Goal: Task Accomplishment & Management: Complete application form

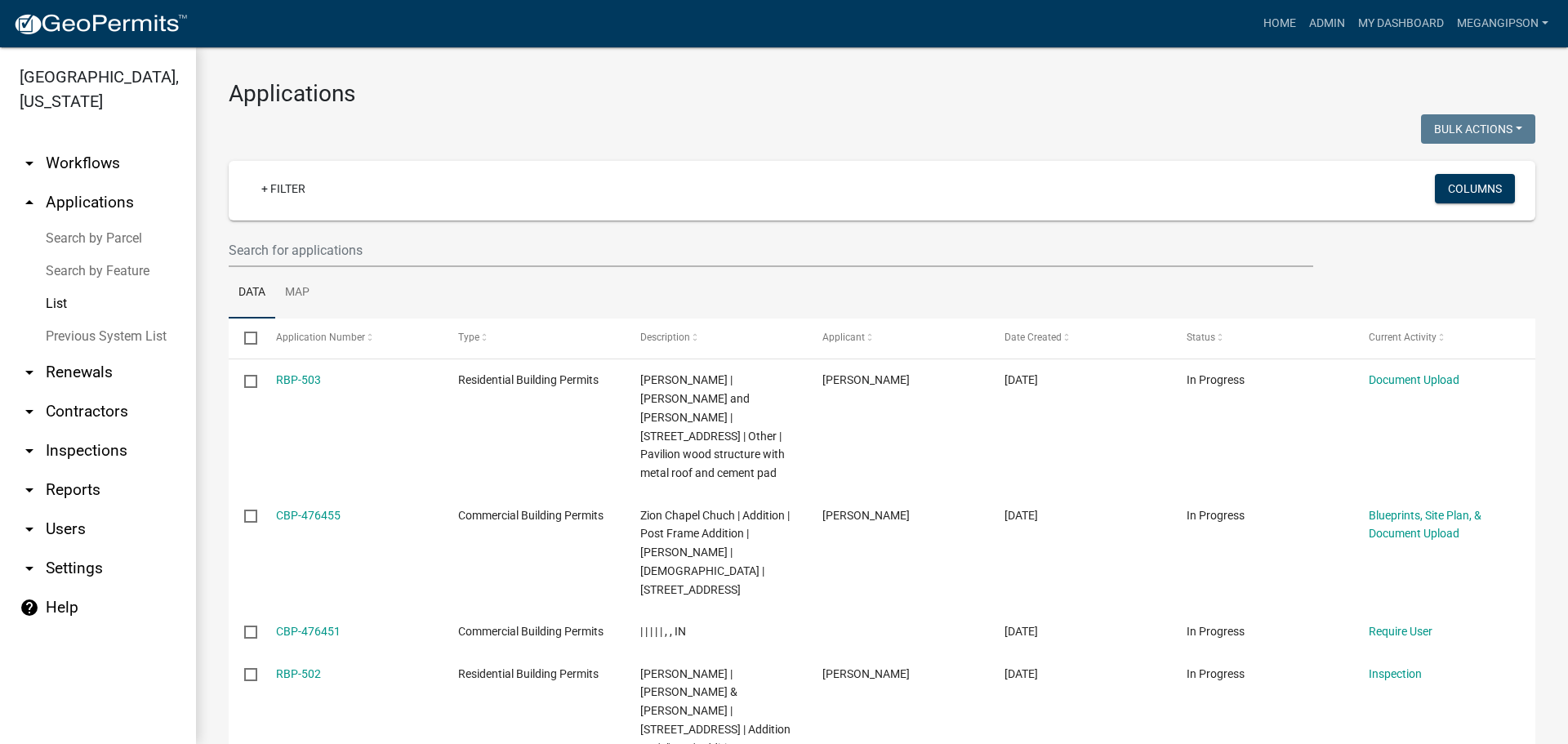
select select "3: 100"
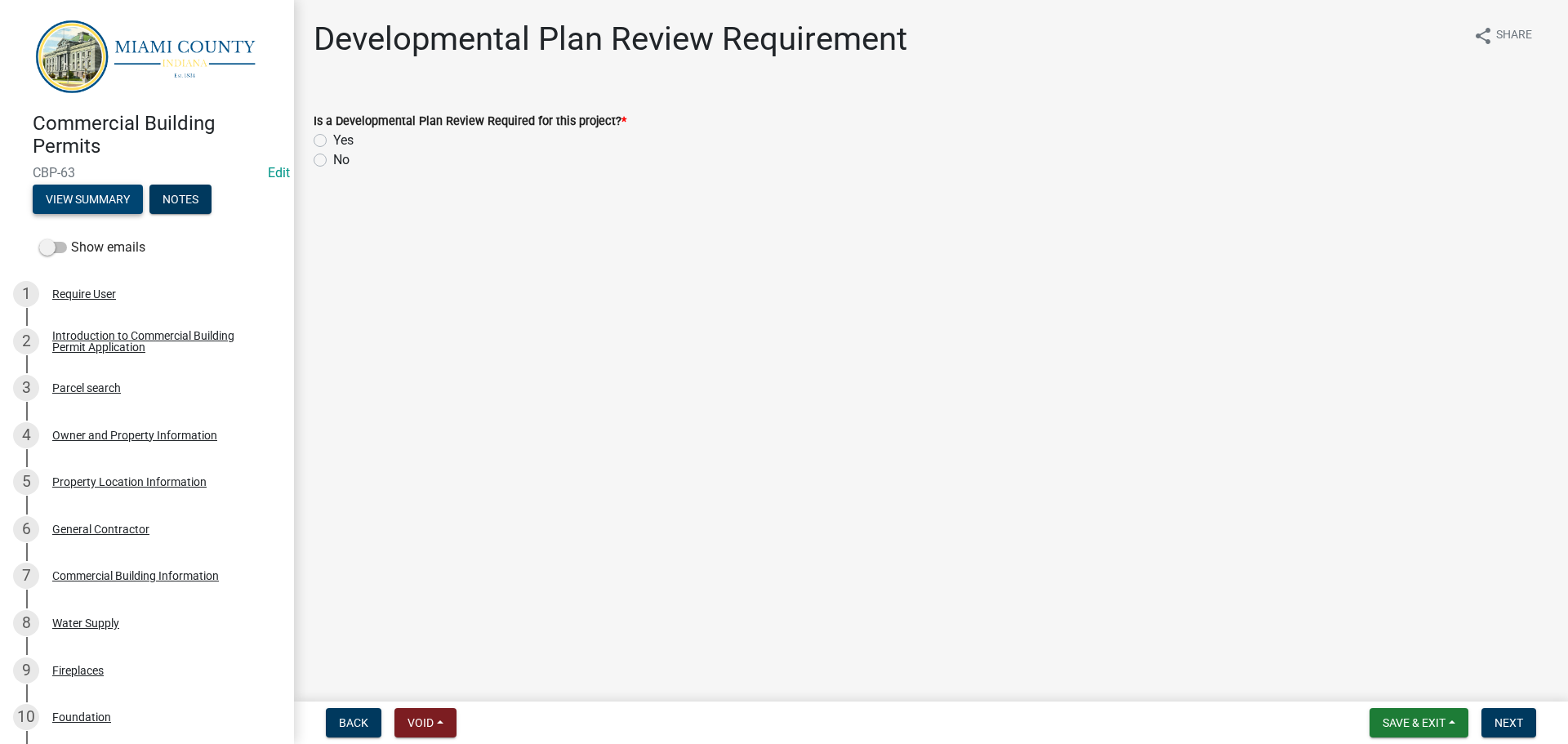
click at [98, 214] on button "View Summary" at bounding box center [88, 199] width 111 height 30
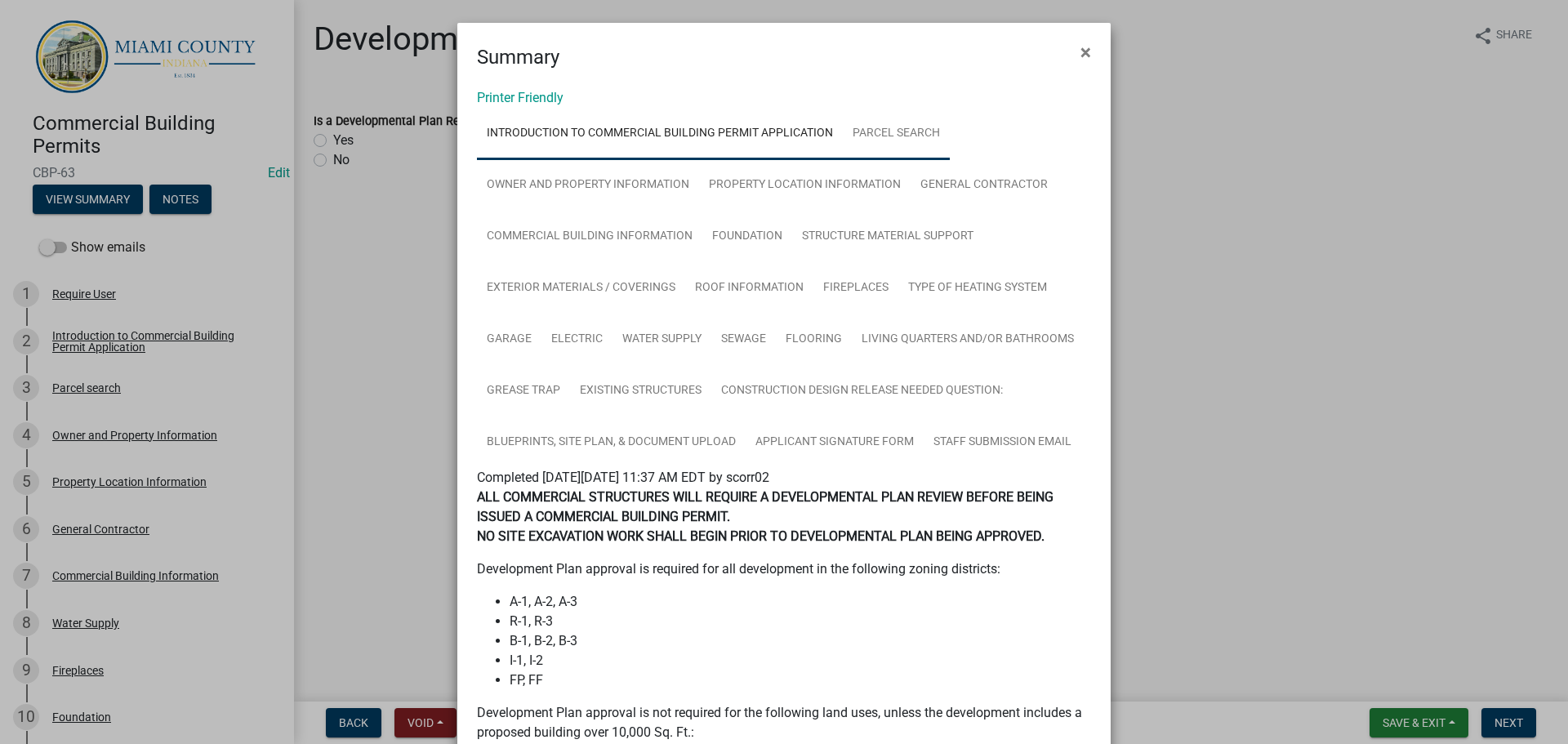
click at [786, 155] on link "Parcel search" at bounding box center [896, 134] width 107 height 52
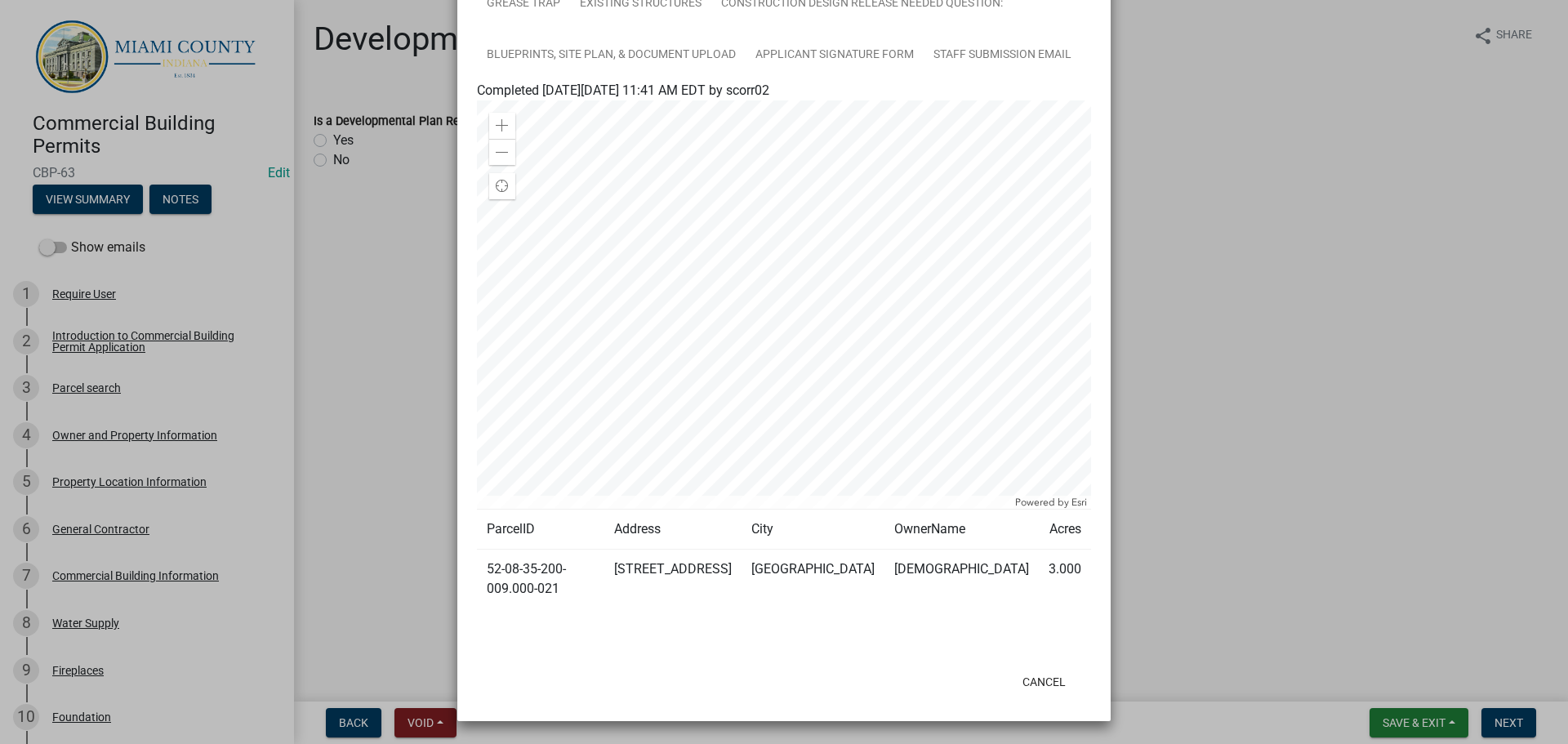
scroll to position [408, 0]
click at [604, 327] on td "52-08-35-200-009.000-021" at bounding box center [541, 579] width 127 height 60
drag, startPoint x: 623, startPoint y: 725, endPoint x: 694, endPoint y: 727, distance: 71.0
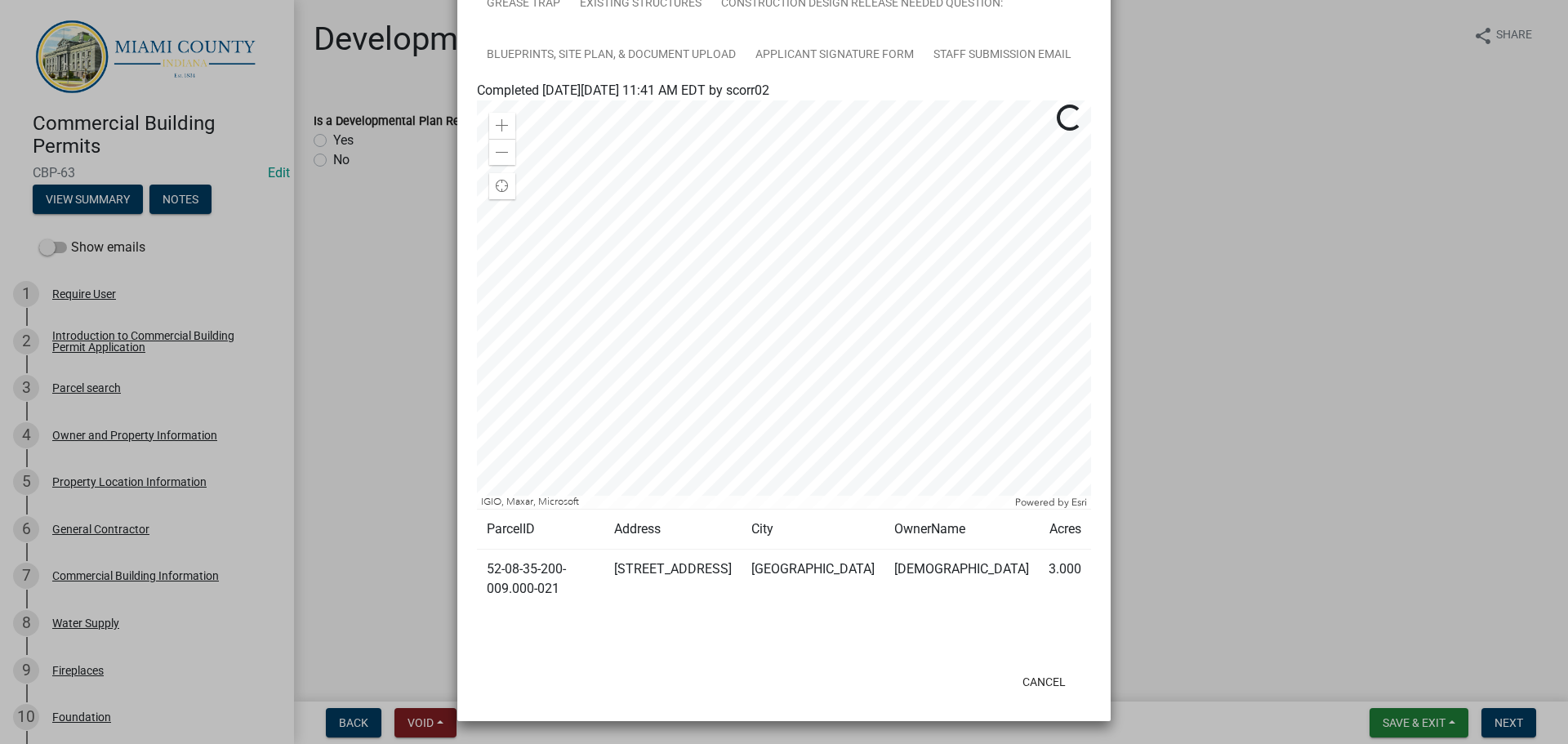
click at [694, 327] on td "[STREET_ADDRESS]" at bounding box center [672, 579] width 138 height 60
drag, startPoint x: 649, startPoint y: 722, endPoint x: 604, endPoint y: 729, distance: 45.5
click at [604, 327] on td "52-08-35-200-009.000-021" at bounding box center [541, 579] width 127 height 60
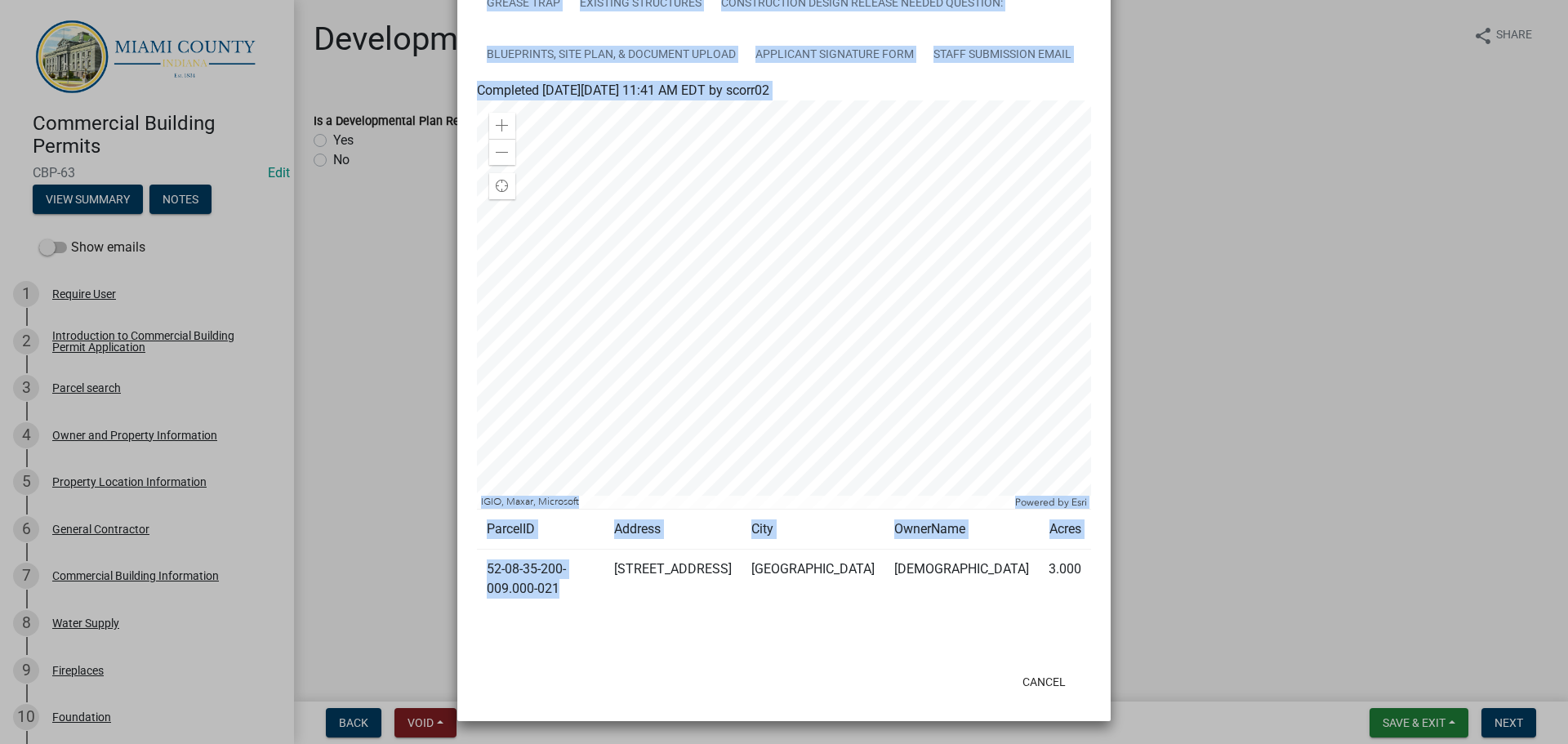
scroll to position [560, 0]
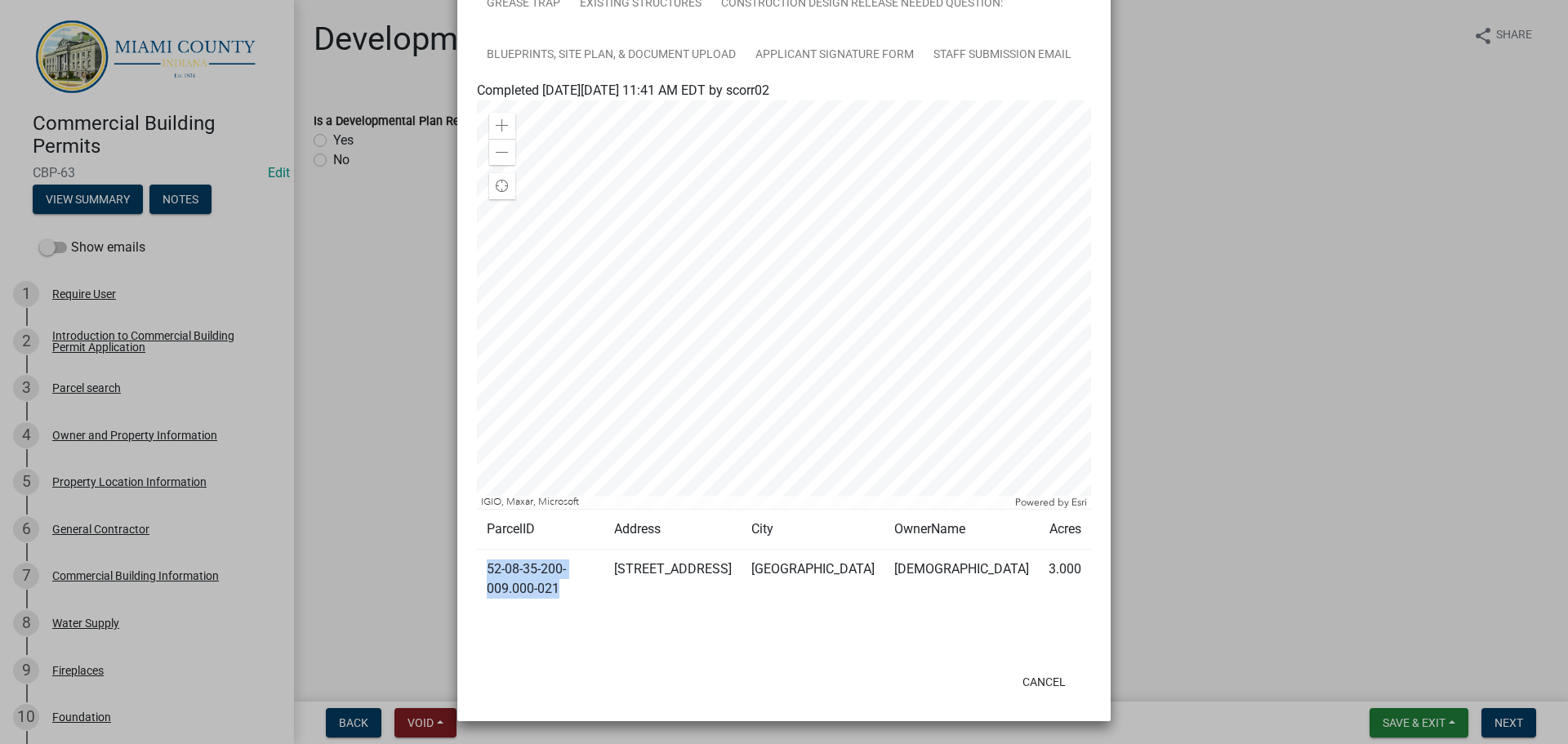
drag, startPoint x: 665, startPoint y: 713, endPoint x: 482, endPoint y: 571, distance: 231.6
click at [482, 327] on td "52-08-35-200-009.000-021" at bounding box center [541, 579] width 127 height 60
copy td "52-08-35-200-009.000-021"
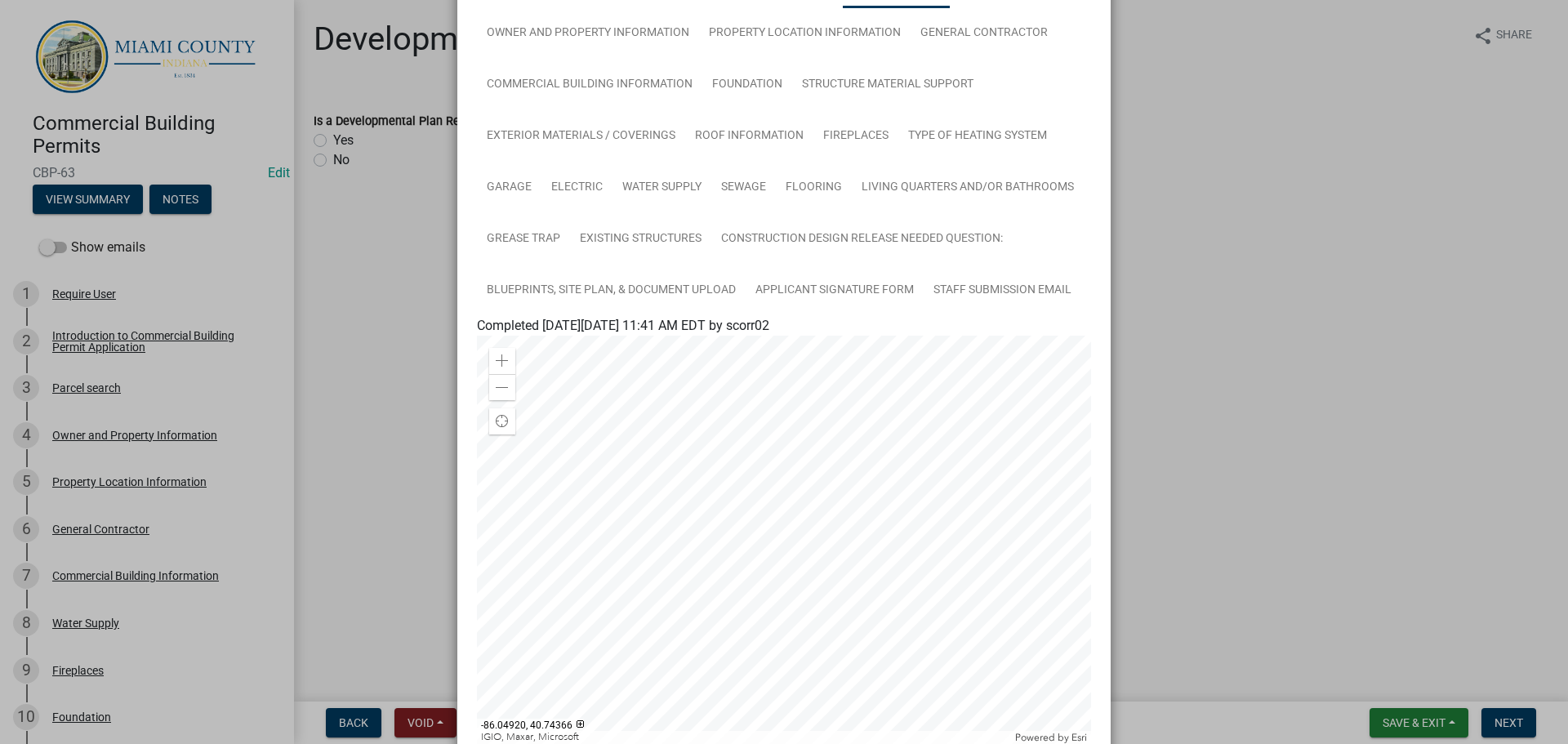
scroll to position [0, 0]
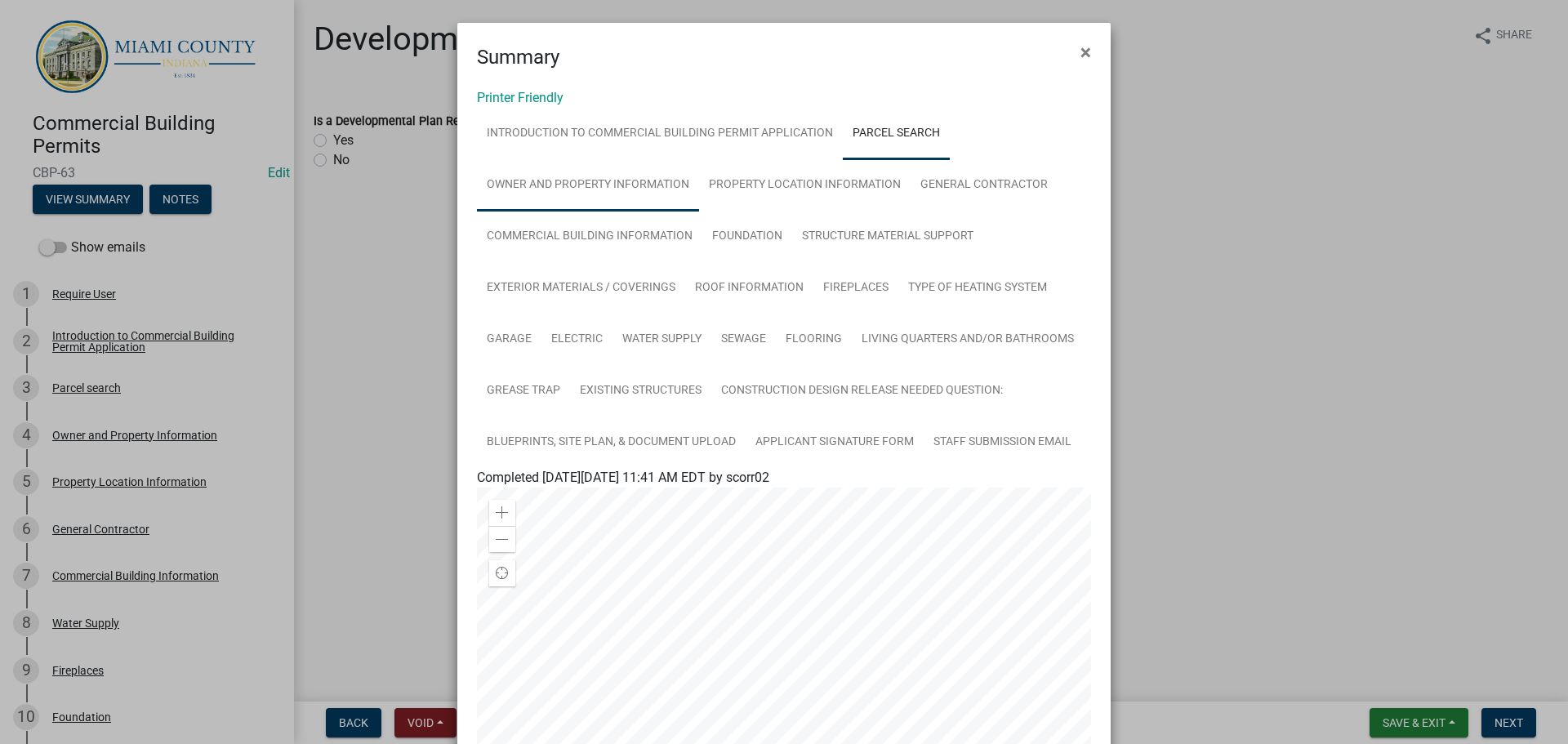
click at [532, 203] on link "Owner and Property Information" at bounding box center [588, 186] width 222 height 52
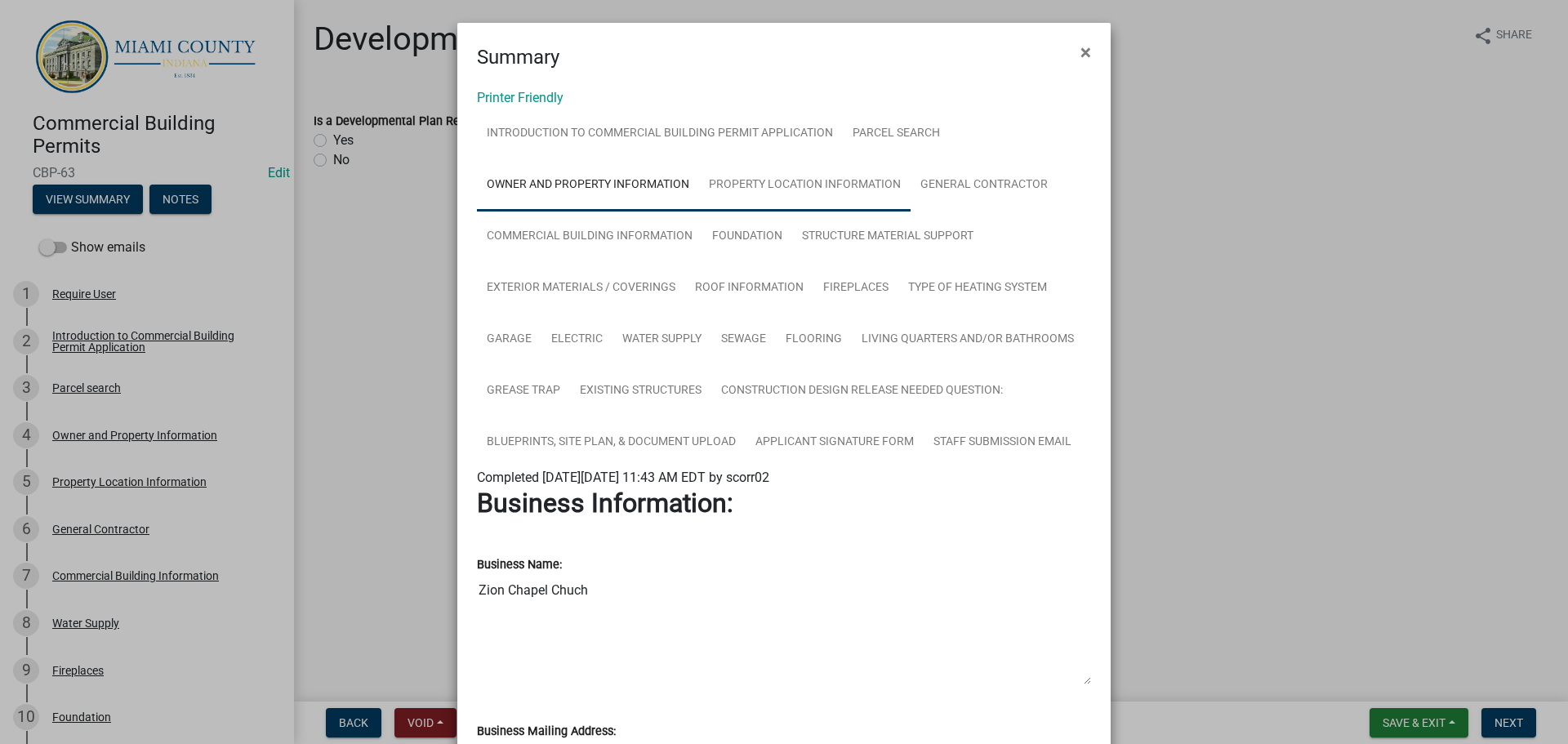
click at [786, 209] on link "Property Location Information" at bounding box center [805, 186] width 212 height 52
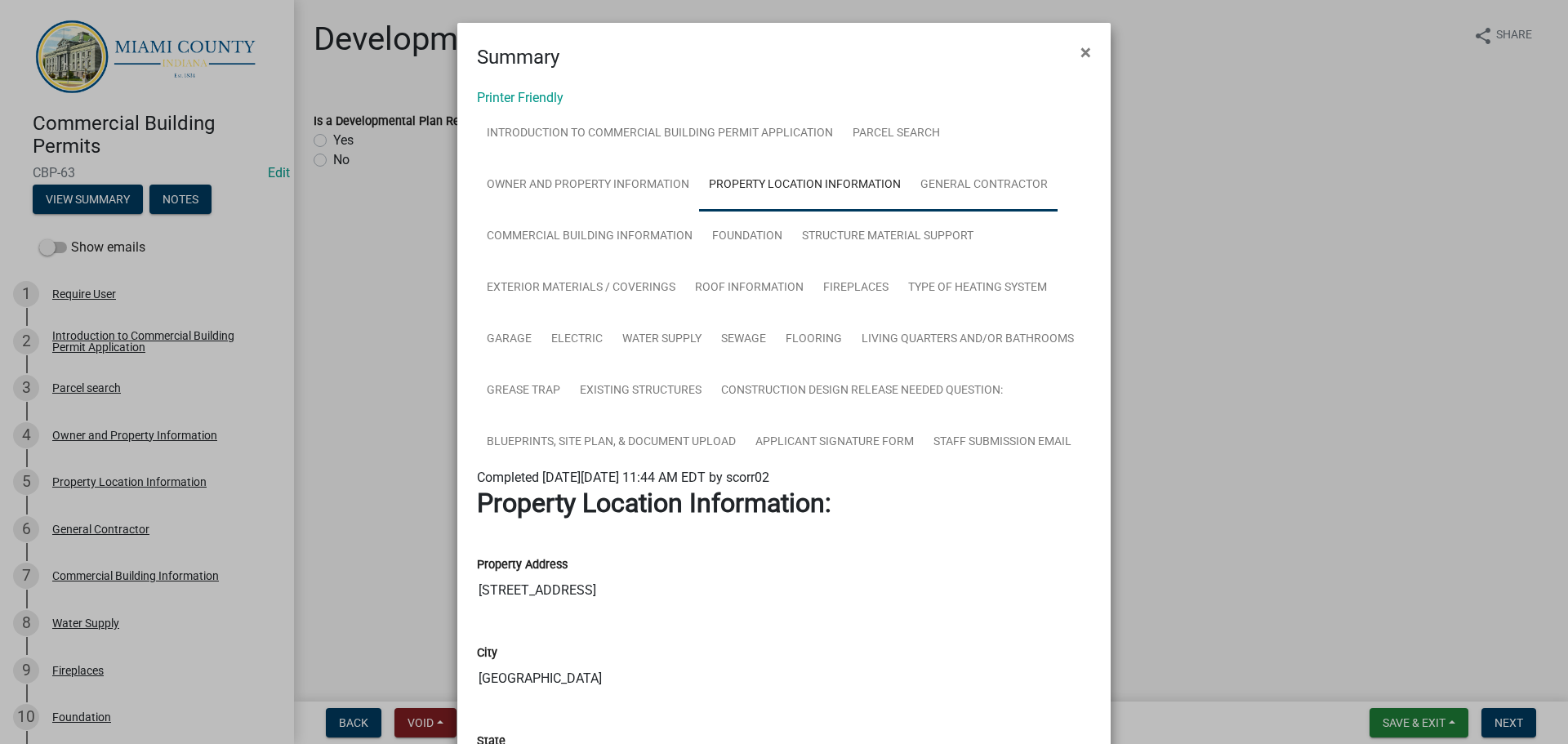
click at [786, 212] on link "General Contractor" at bounding box center [983, 186] width 147 height 52
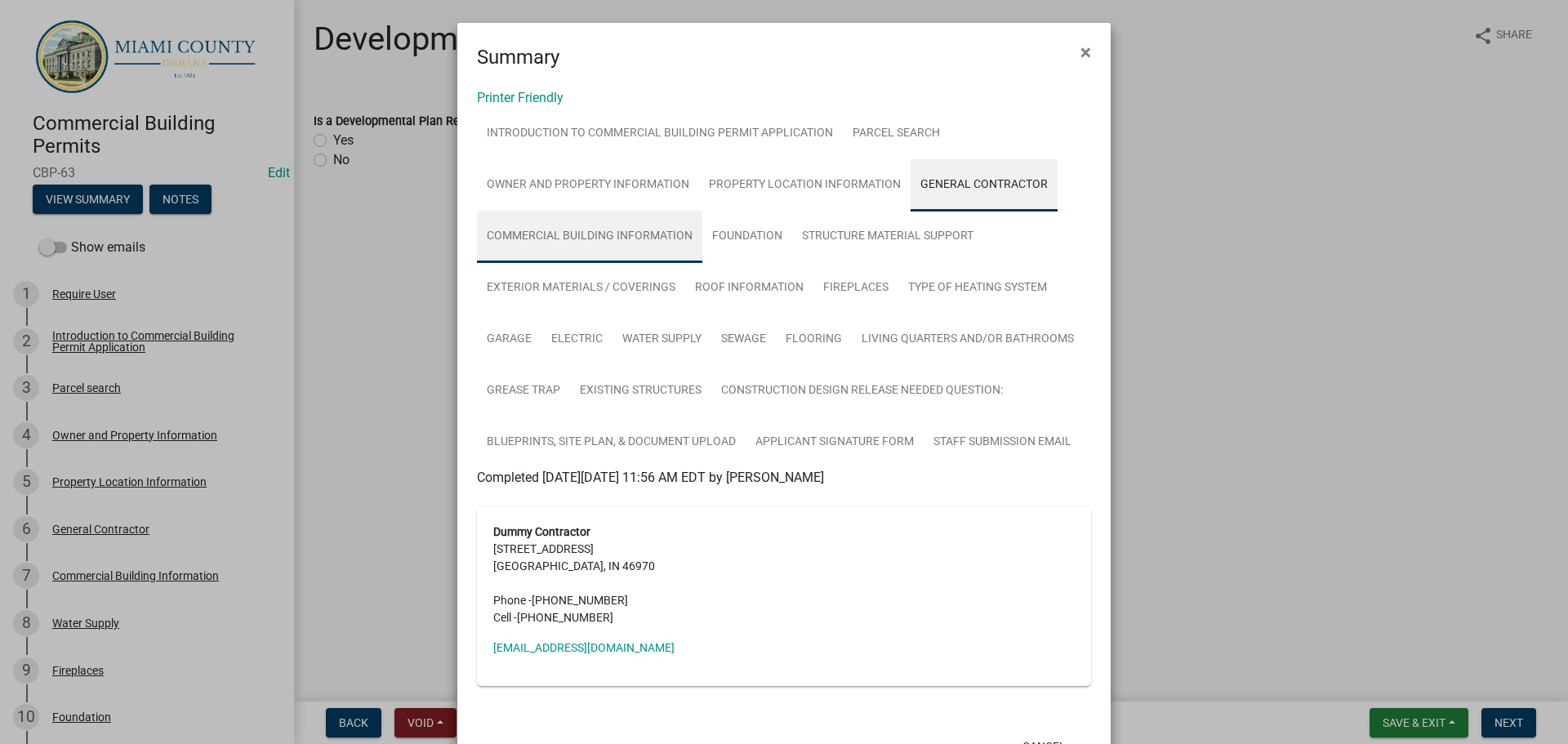
click at [702, 263] on link "Commercial Building Information" at bounding box center [590, 237] width 225 height 52
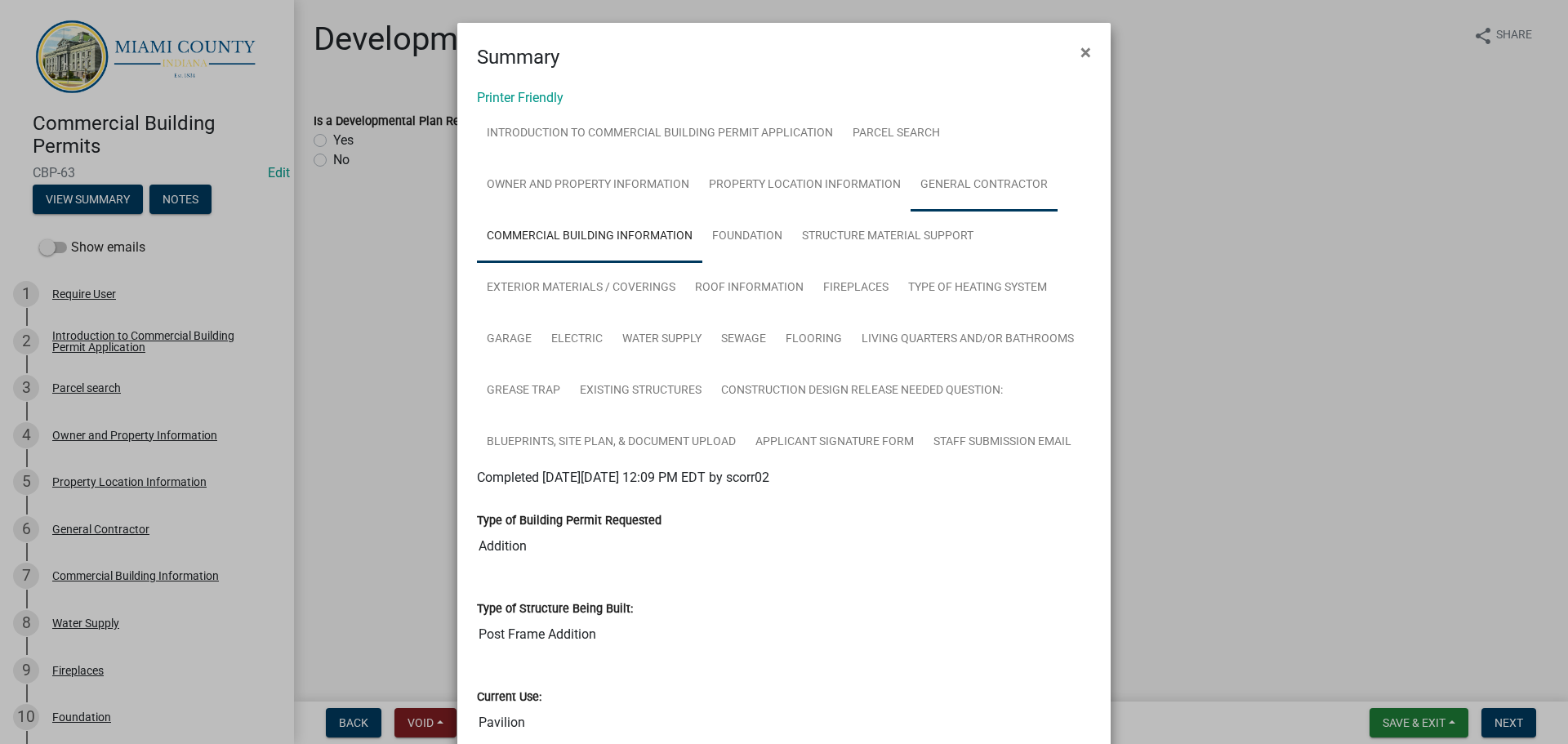
click at [786, 212] on link "General Contractor" at bounding box center [983, 186] width 147 height 52
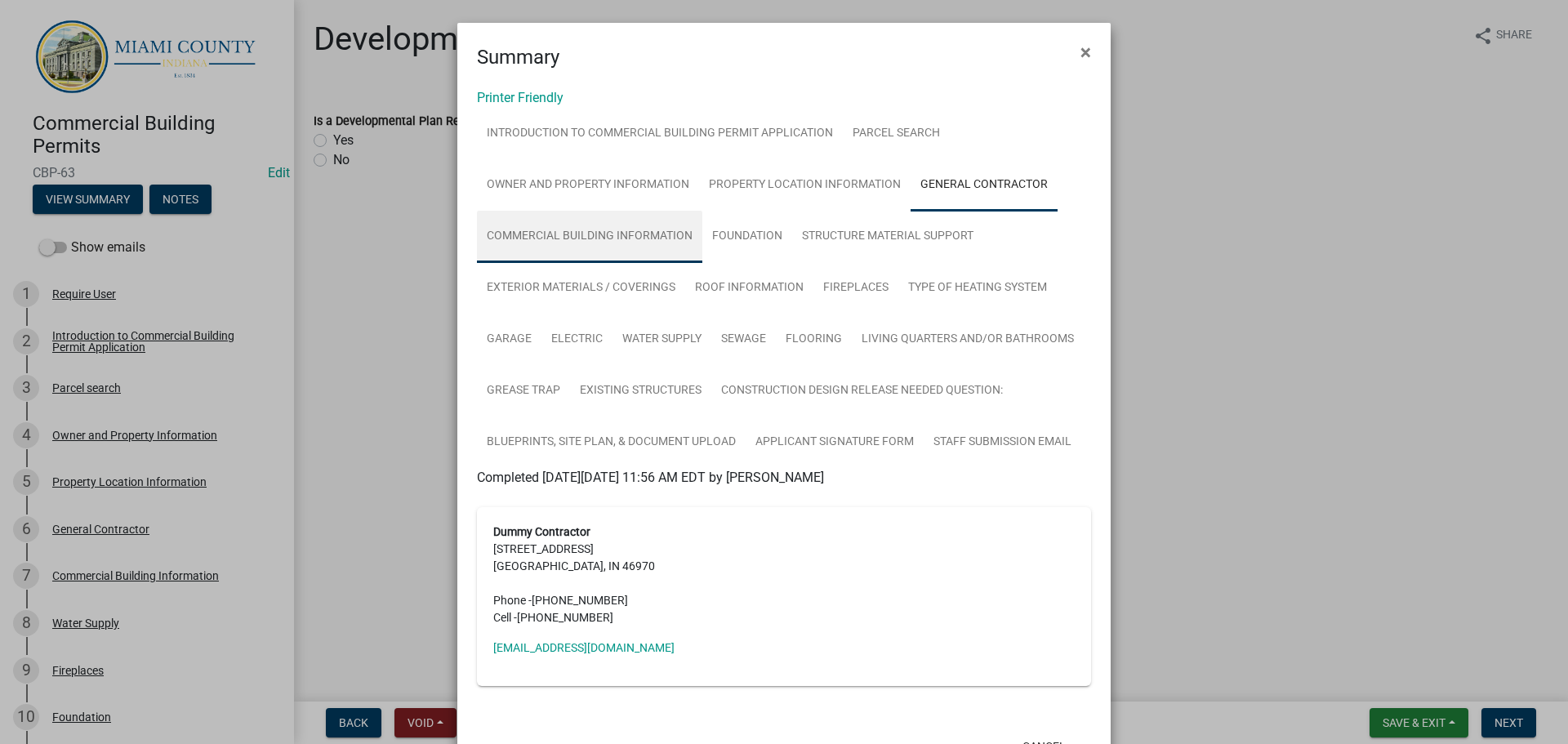
click at [702, 249] on link "Commercial Building Information" at bounding box center [590, 237] width 225 height 52
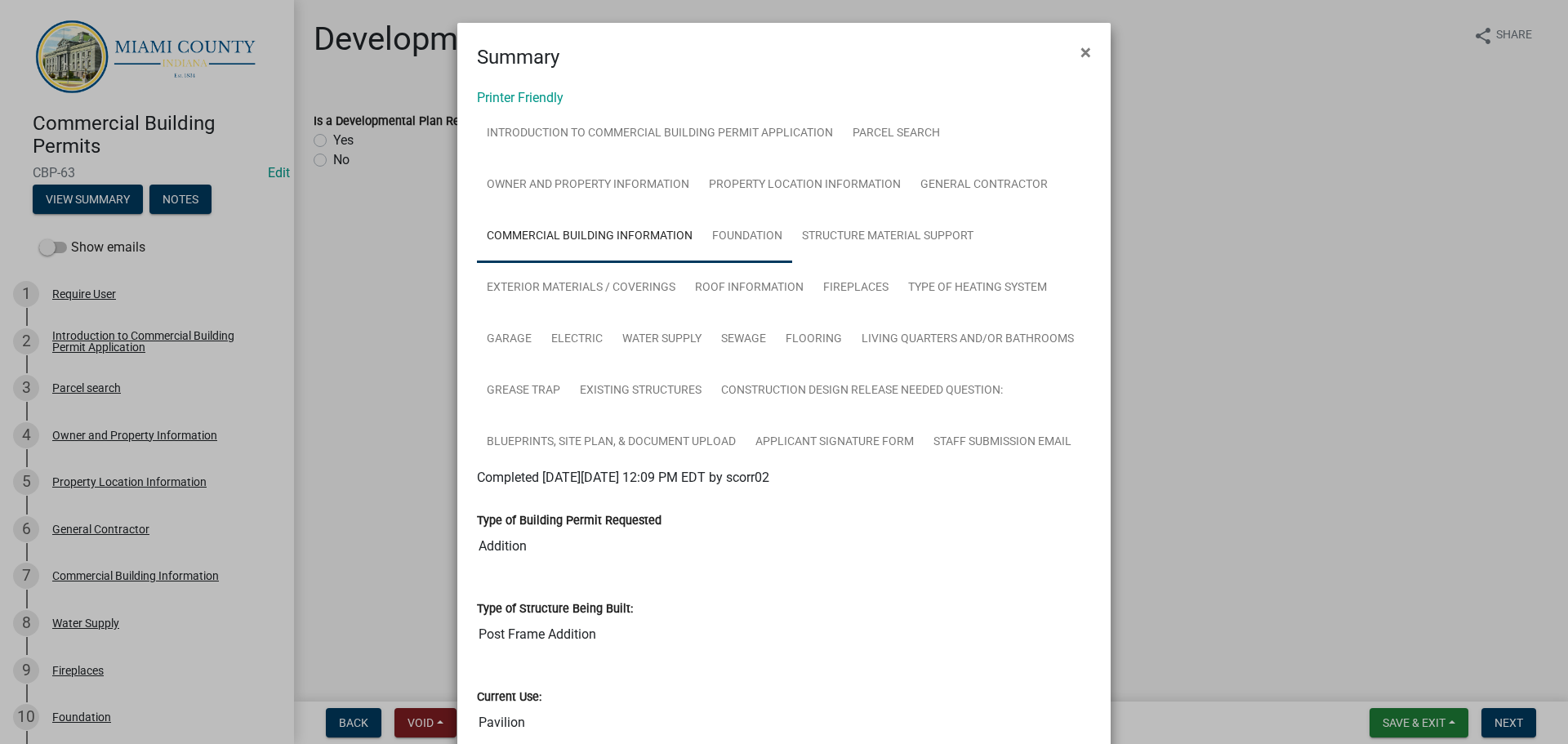
click at [786, 263] on link "Foundation" at bounding box center [746, 237] width 89 height 52
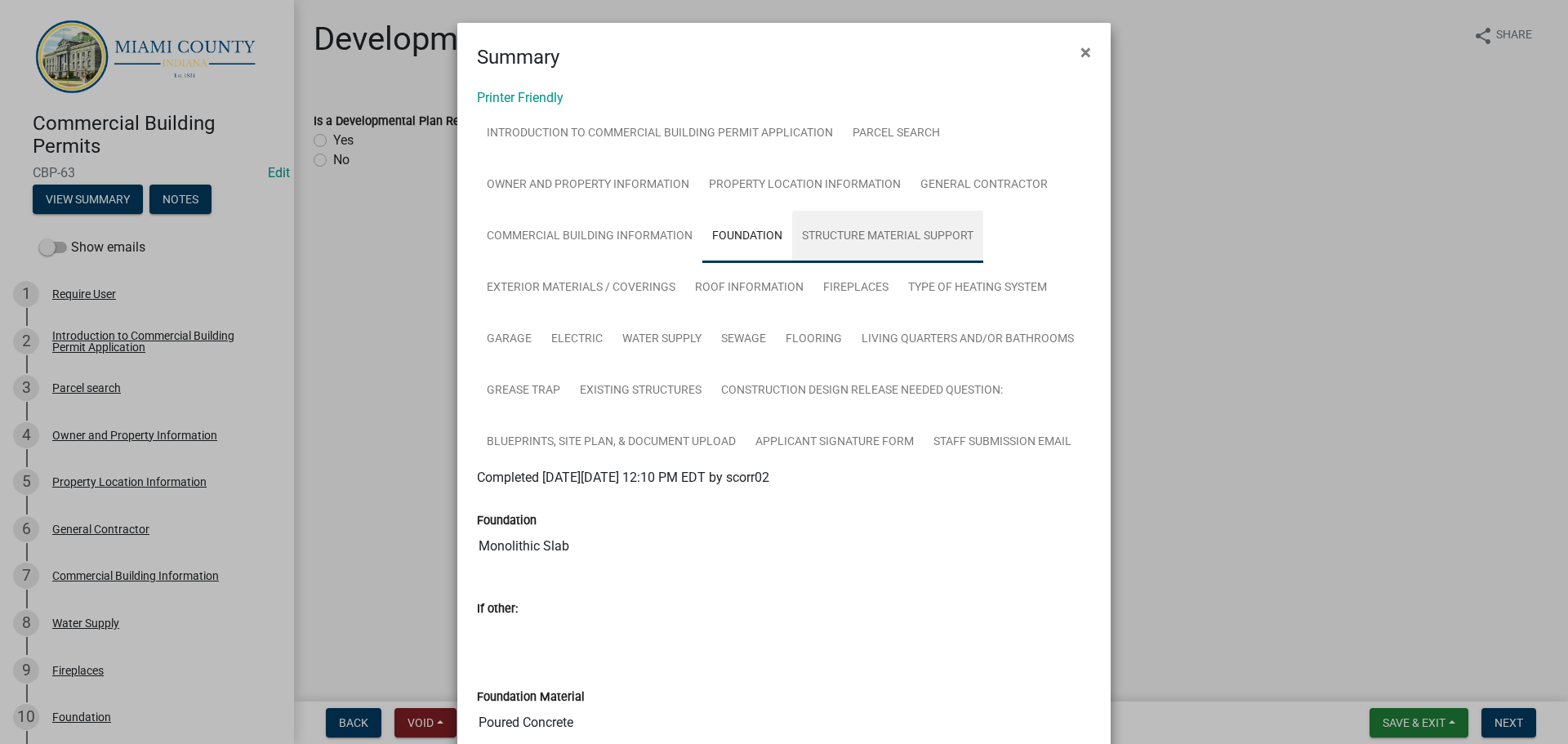
click at [786, 263] on link "Structure Material Support" at bounding box center [887, 237] width 191 height 52
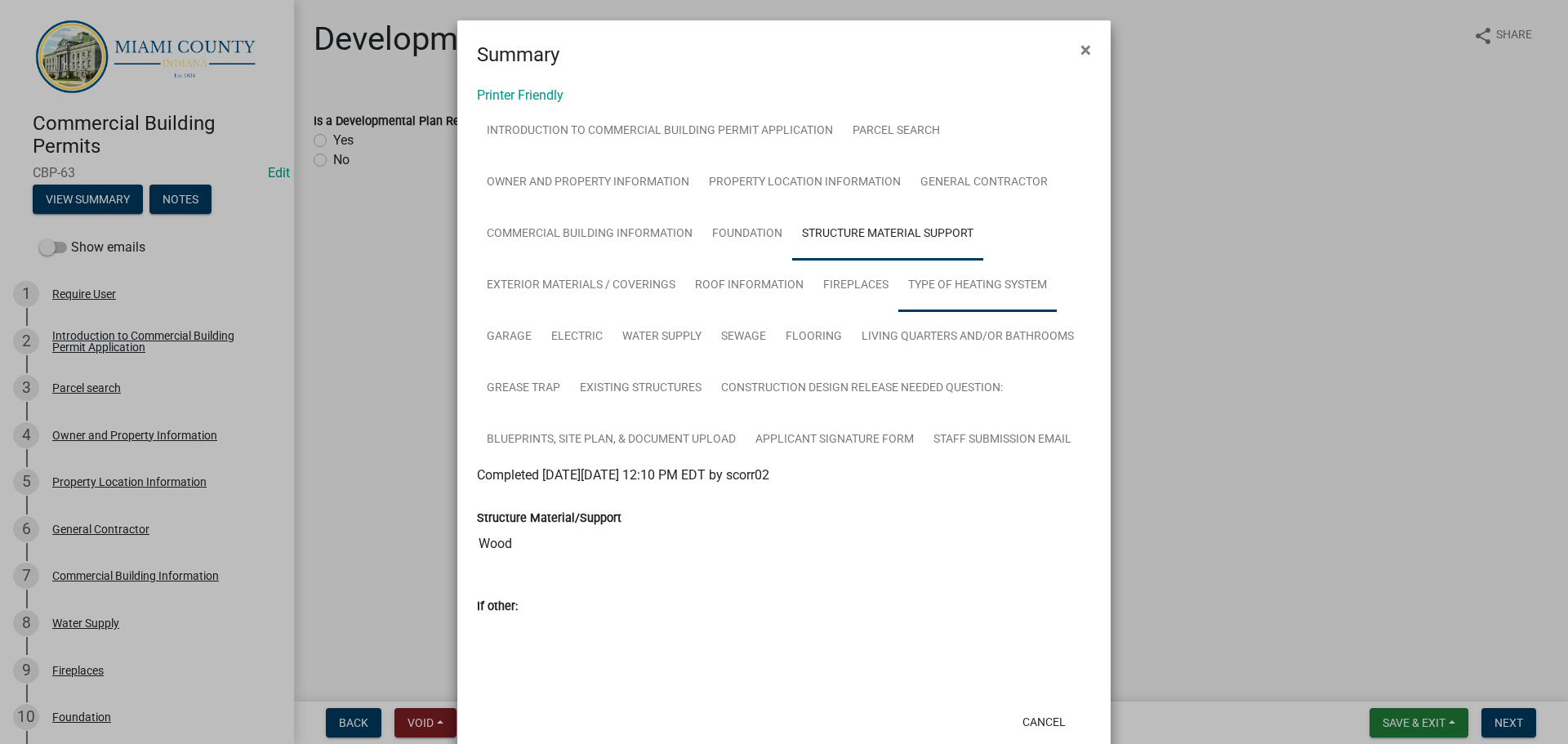
scroll to position [1, 0]
click at [685, 314] on link "Exterior Materials / Coverings" at bounding box center [581, 288] width 208 height 52
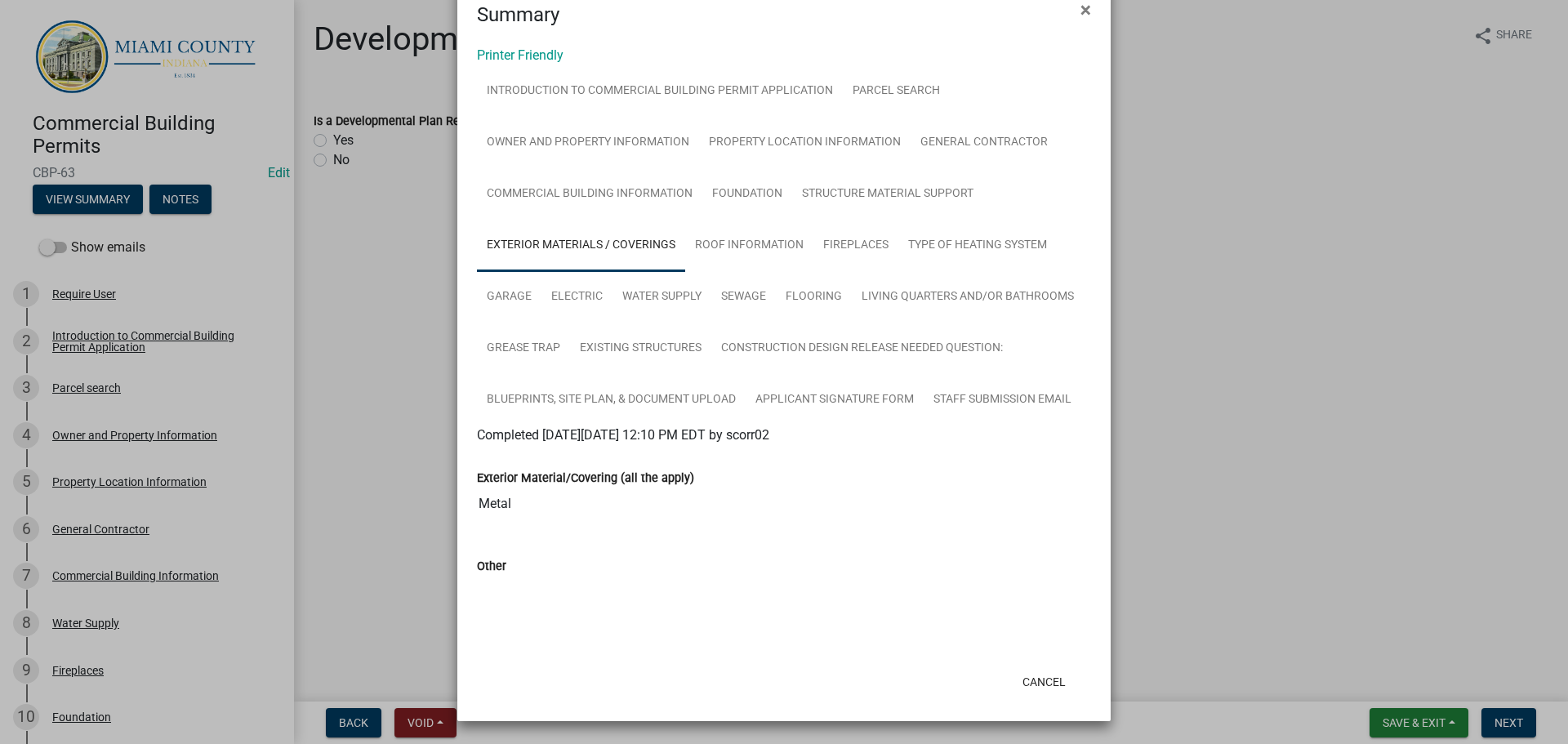
scroll to position [165, 0]
click at [786, 219] on link "Roof Information" at bounding box center [748, 245] width 128 height 52
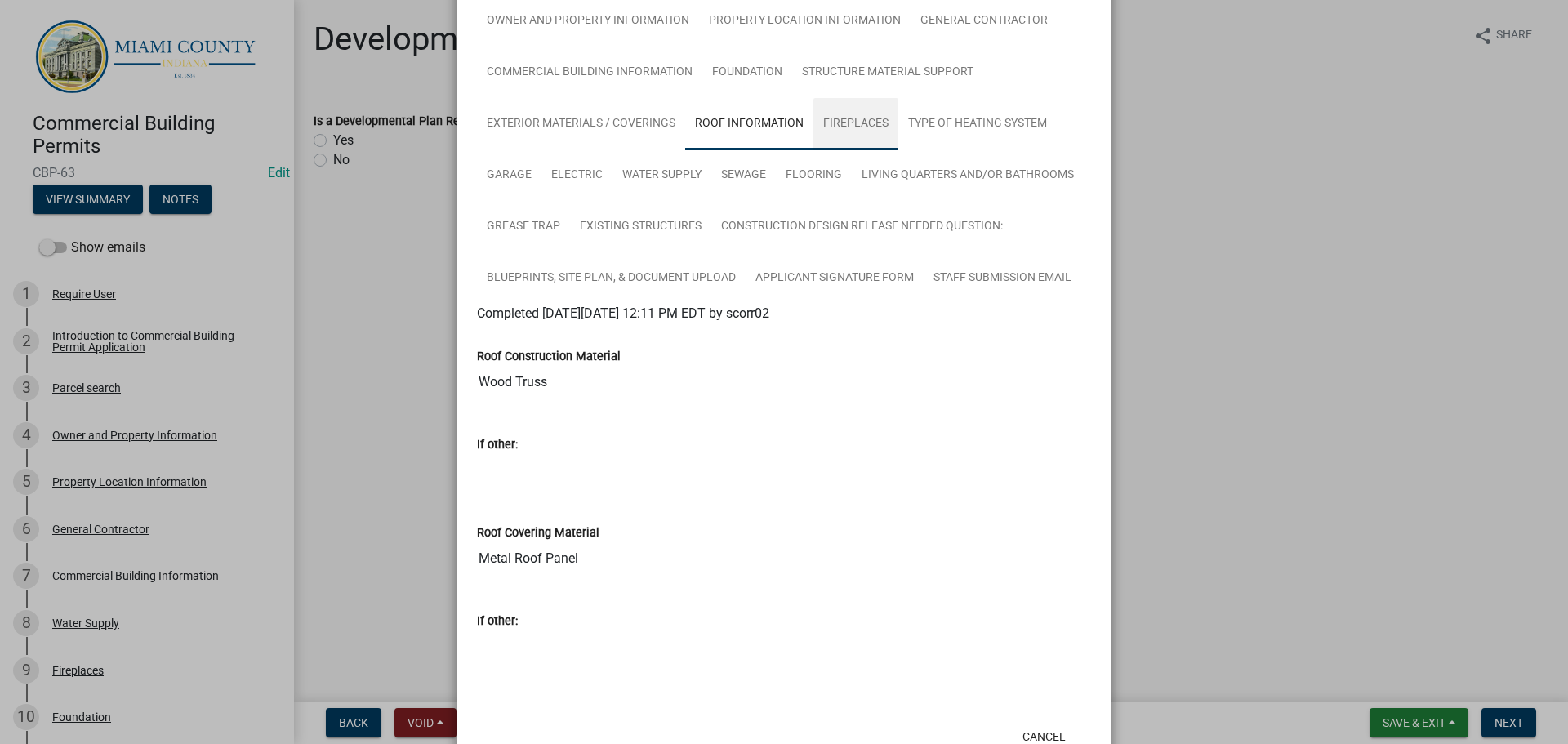
click at [786, 150] on link "Fireplaces" at bounding box center [855, 124] width 85 height 52
click at [786, 150] on link "Type of Heating System" at bounding box center [977, 124] width 159 height 52
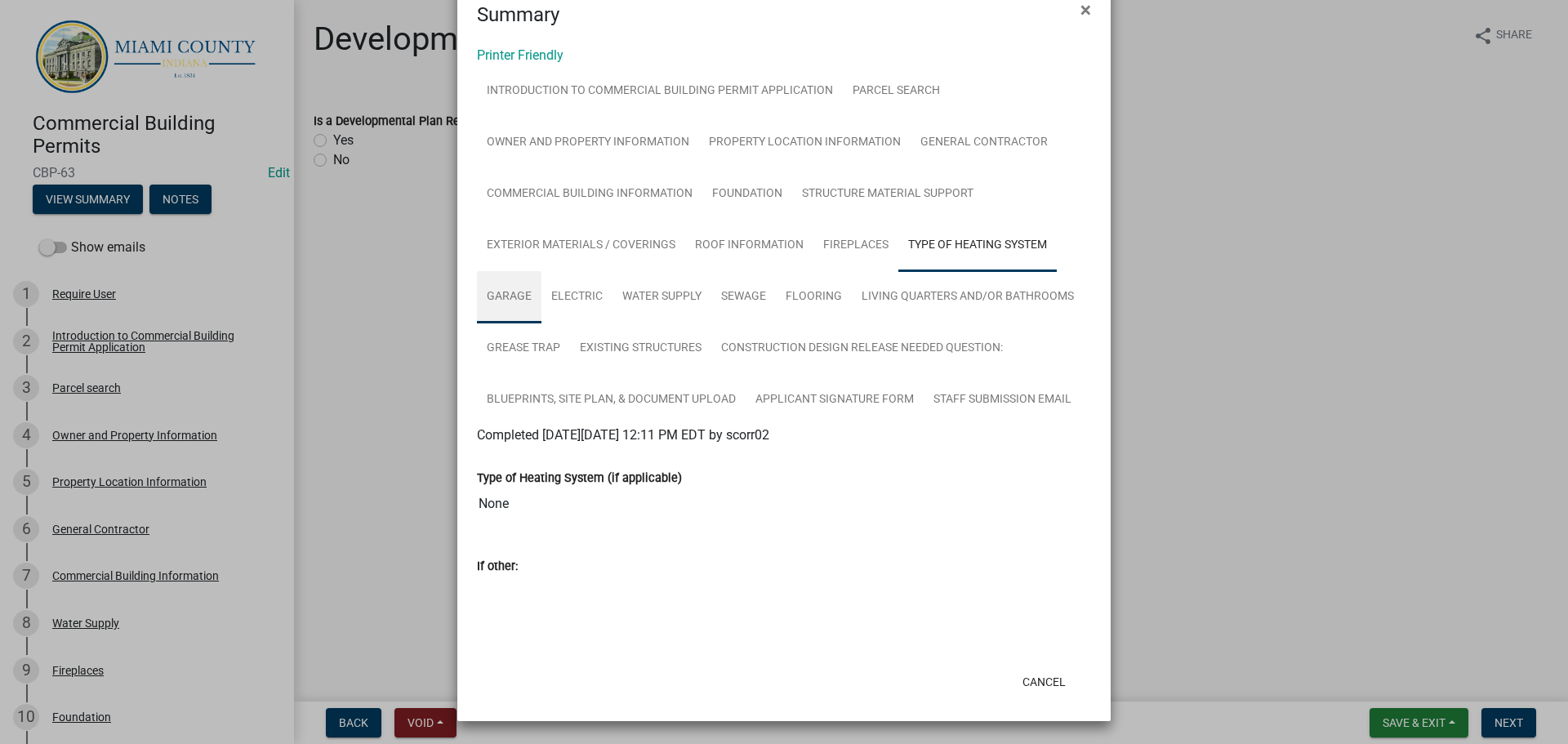
click at [542, 271] on link "Garage" at bounding box center [509, 297] width 64 height 52
click at [613, 271] on link "Electric" at bounding box center [577, 297] width 71 height 52
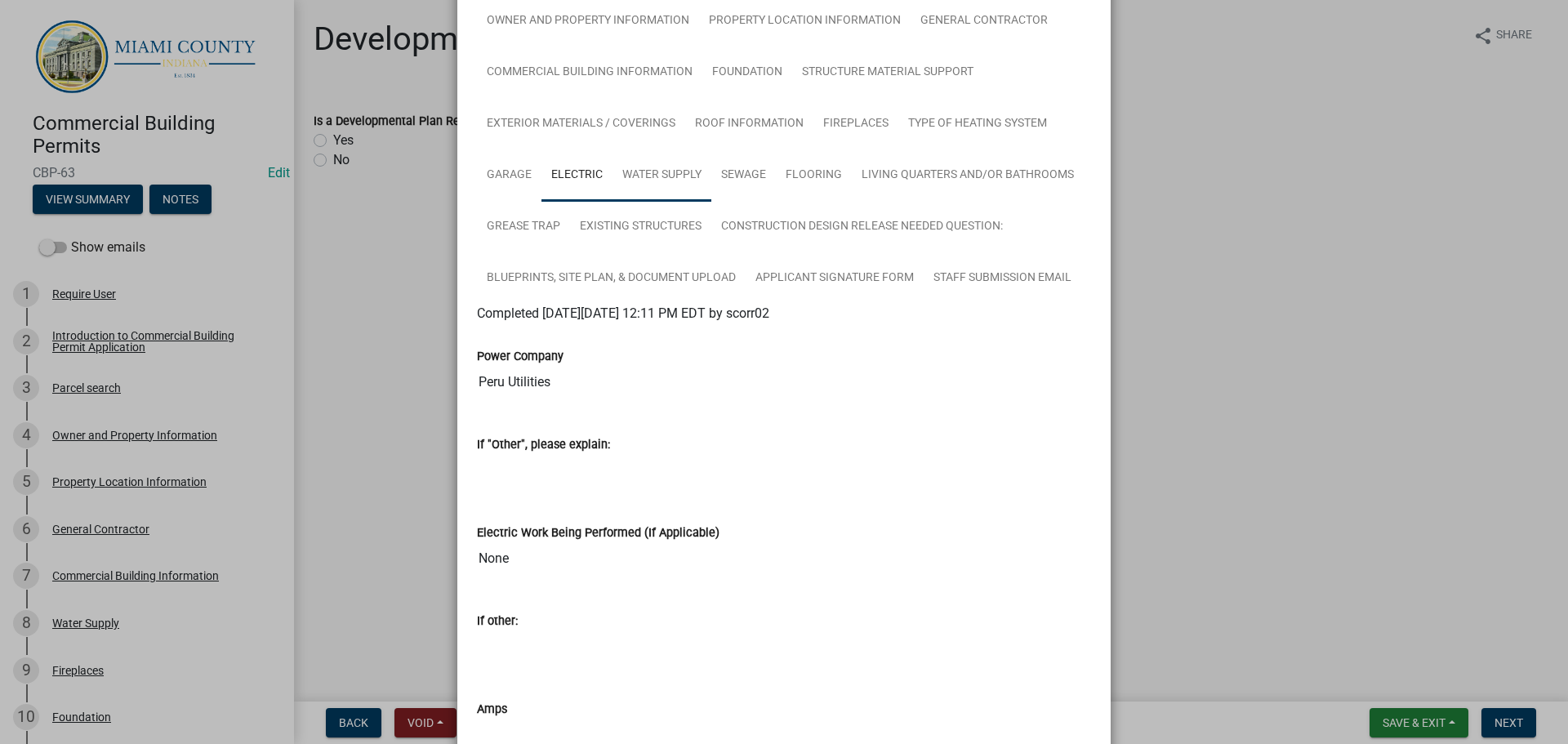
click at [711, 202] on link "Water Supply" at bounding box center [662, 175] width 99 height 52
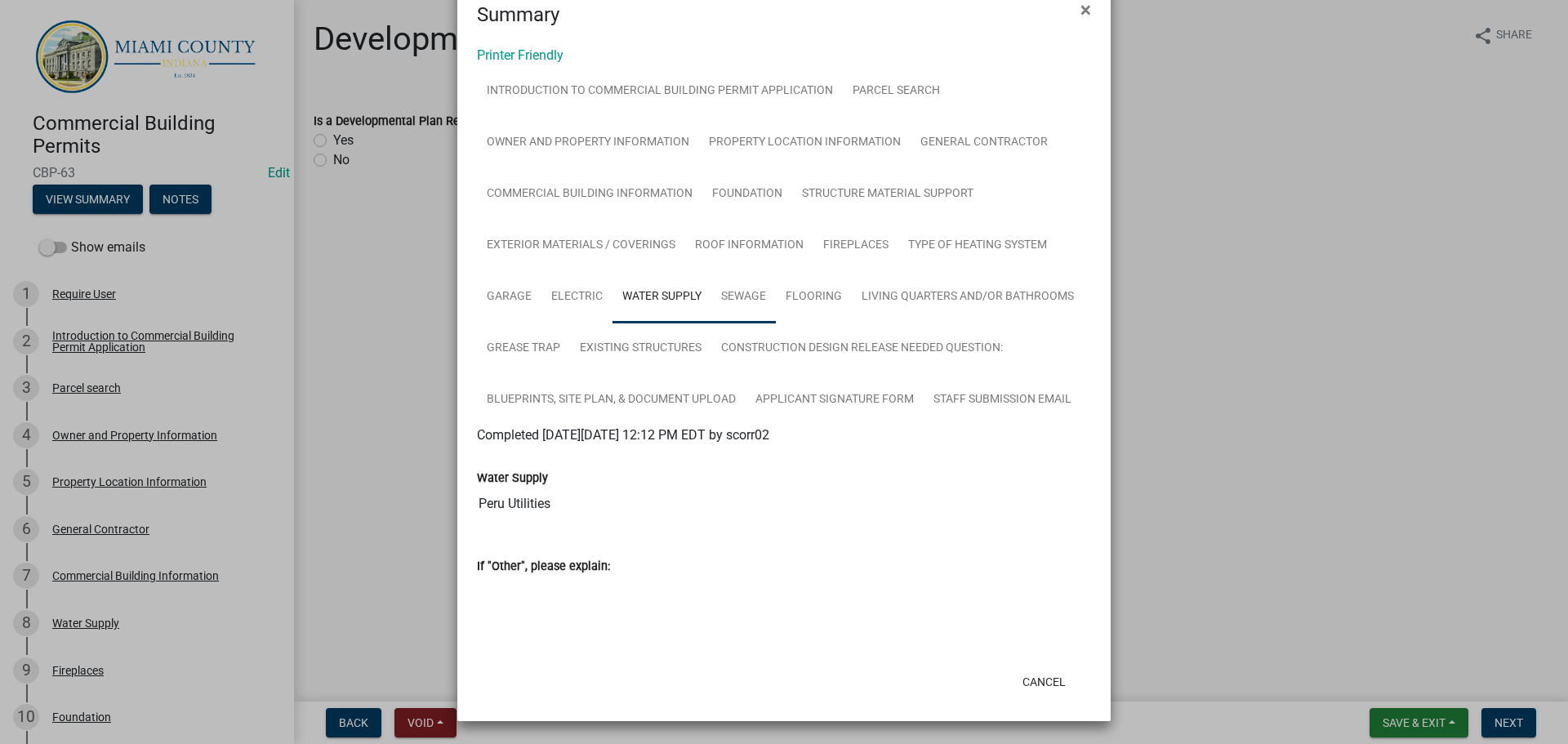
click at [775, 271] on link "Sewage" at bounding box center [743, 297] width 64 height 52
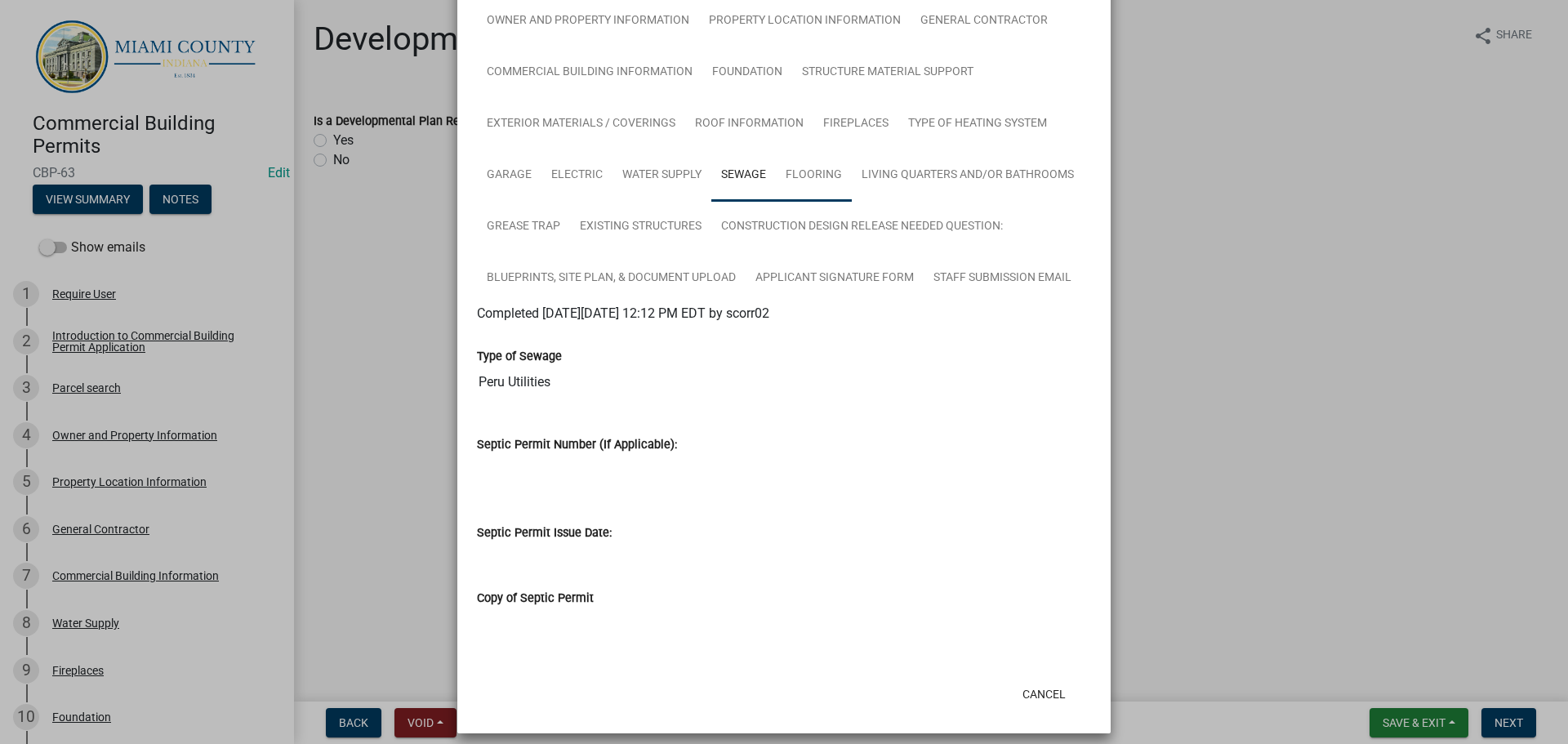
click at [775, 202] on link "Flooring" at bounding box center [813, 175] width 76 height 52
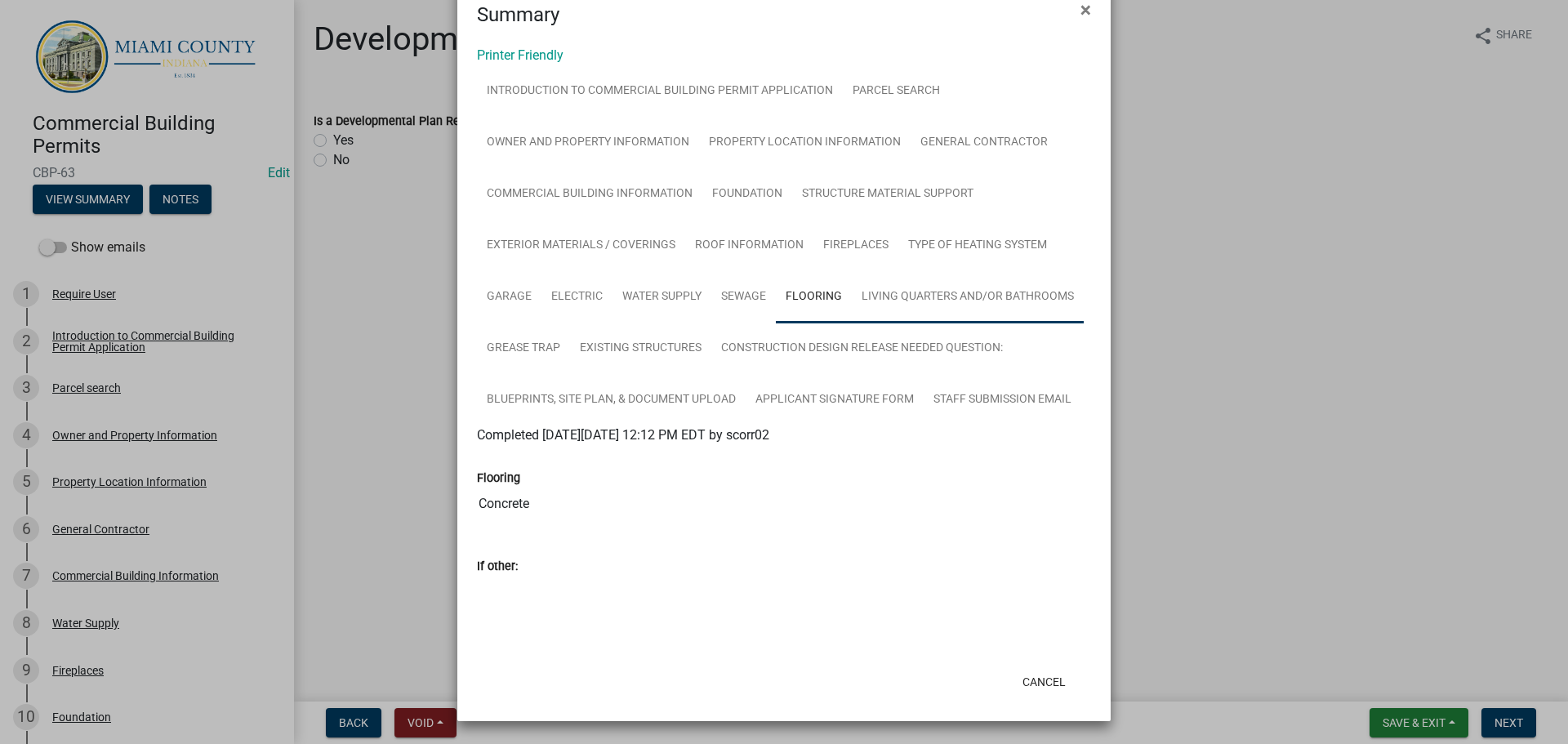
click at [786, 271] on link "Living Quarters and/or Bathrooms" at bounding box center [967, 297] width 232 height 52
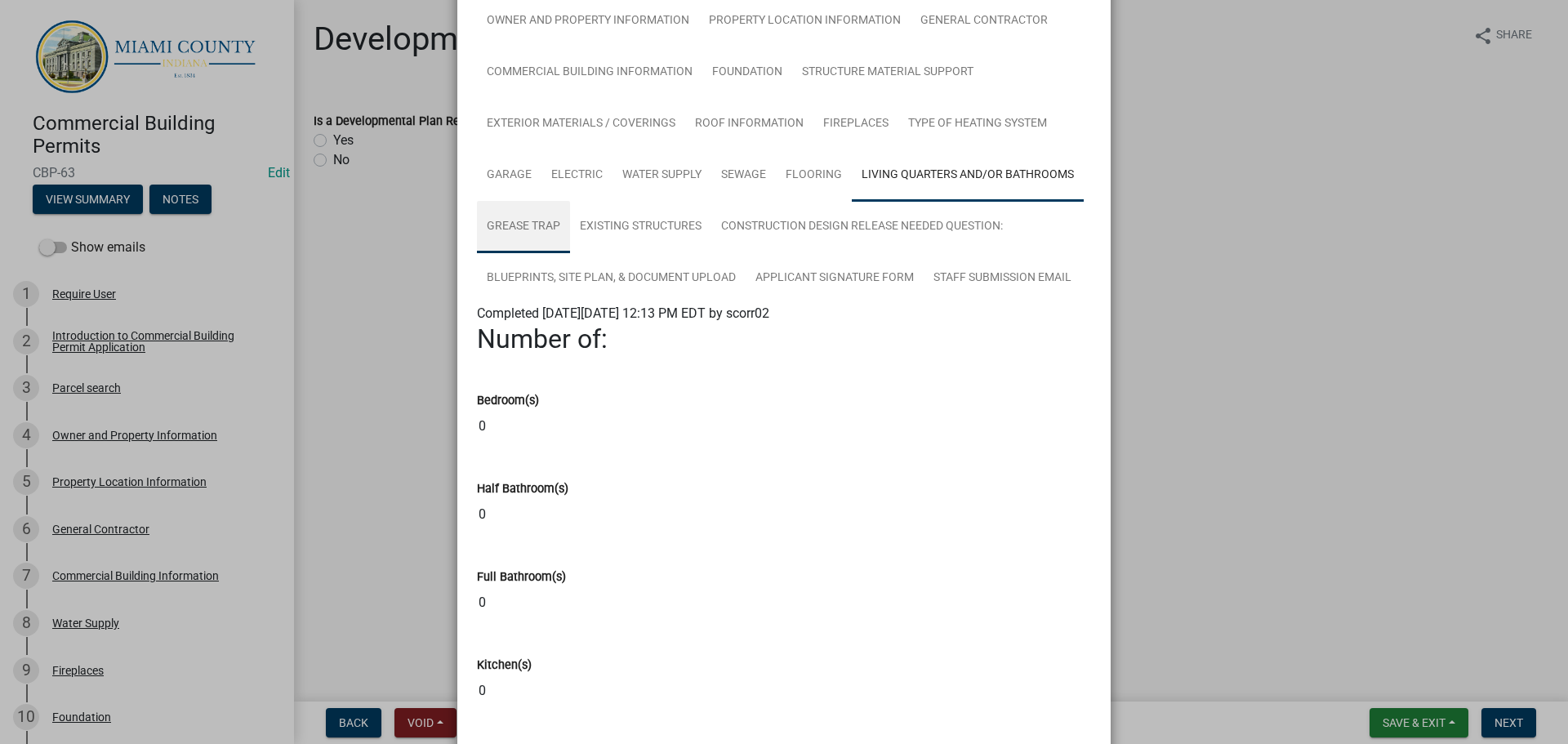
click at [569, 253] on link "Grease Trap" at bounding box center [523, 227] width 93 height 52
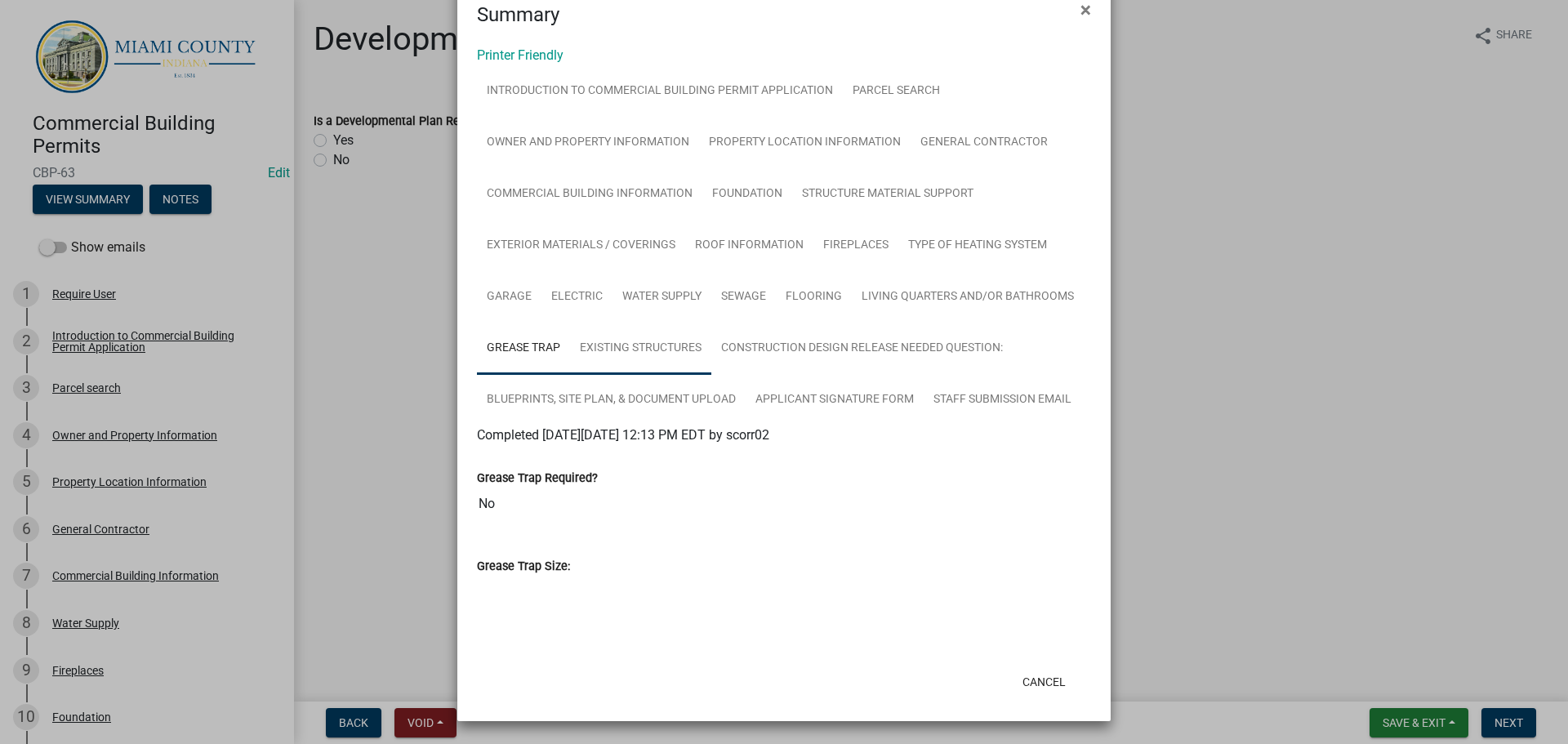
click at [711, 322] on link "Existing Structures" at bounding box center [640, 348] width 141 height 52
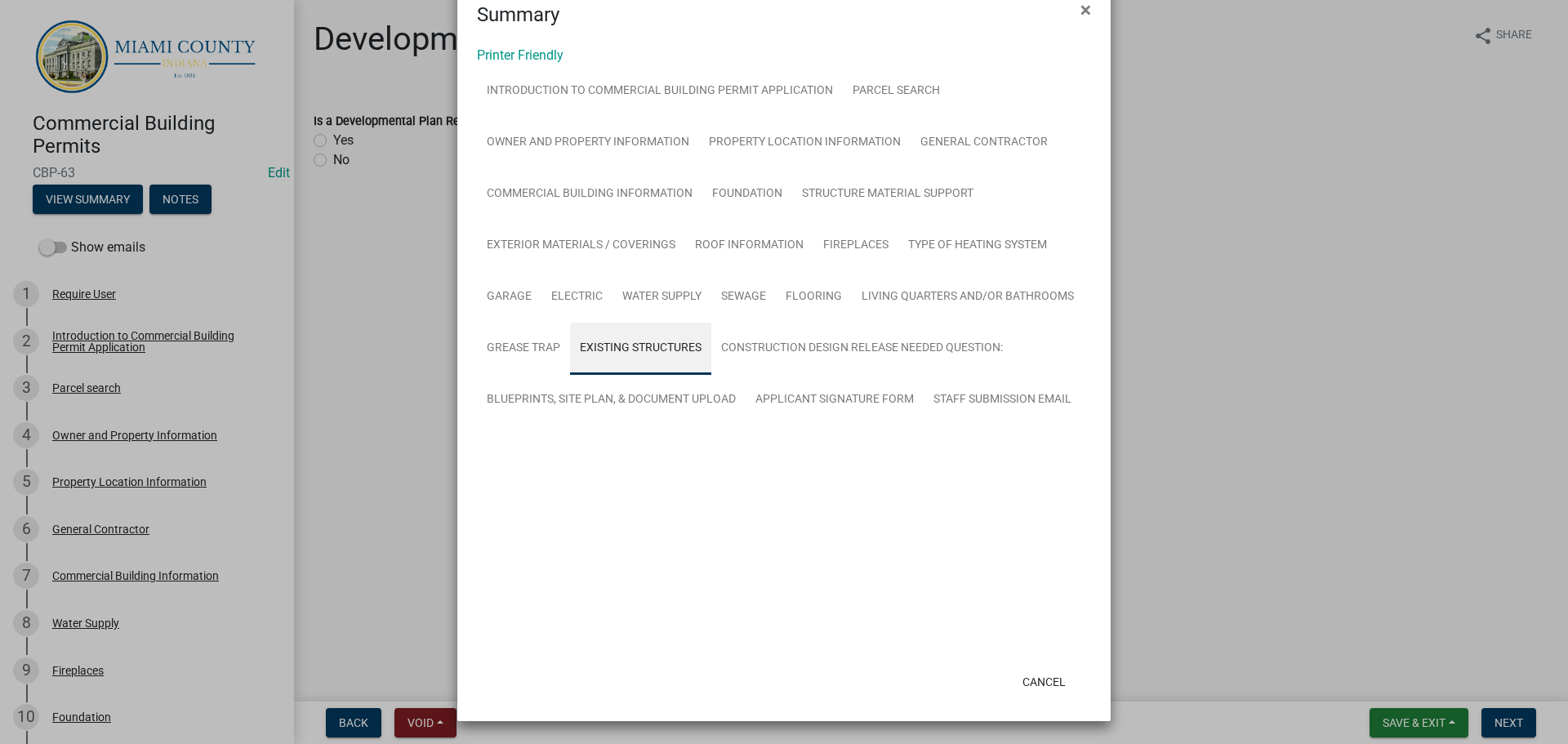
scroll to position [147, 0]
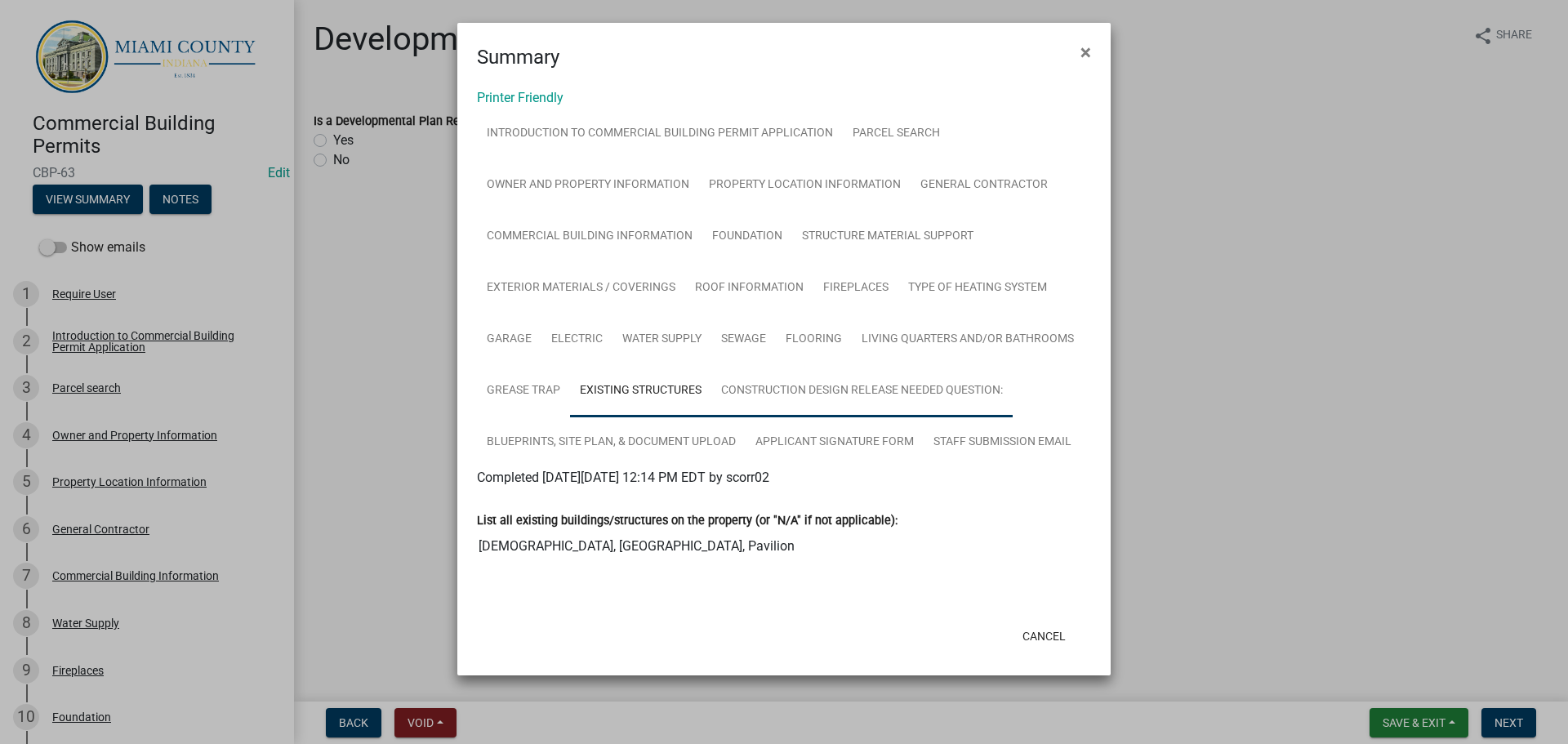
click at [711, 327] on link "Construction Design Release Needed Question:" at bounding box center [861, 391] width 301 height 52
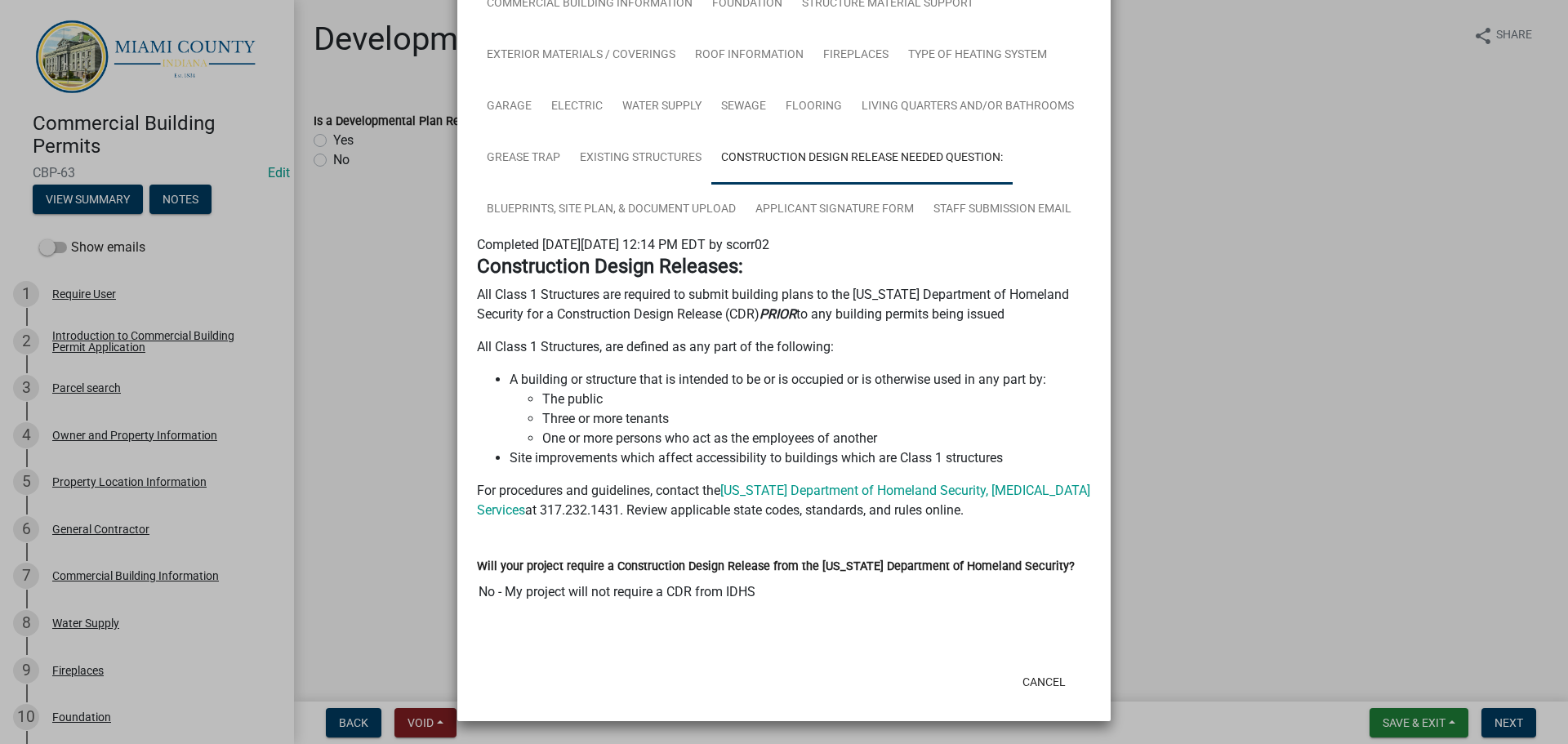
scroll to position [430, 0]
click at [645, 217] on link "Blueprints, Site Plan, & Document Upload" at bounding box center [611, 210] width 268 height 52
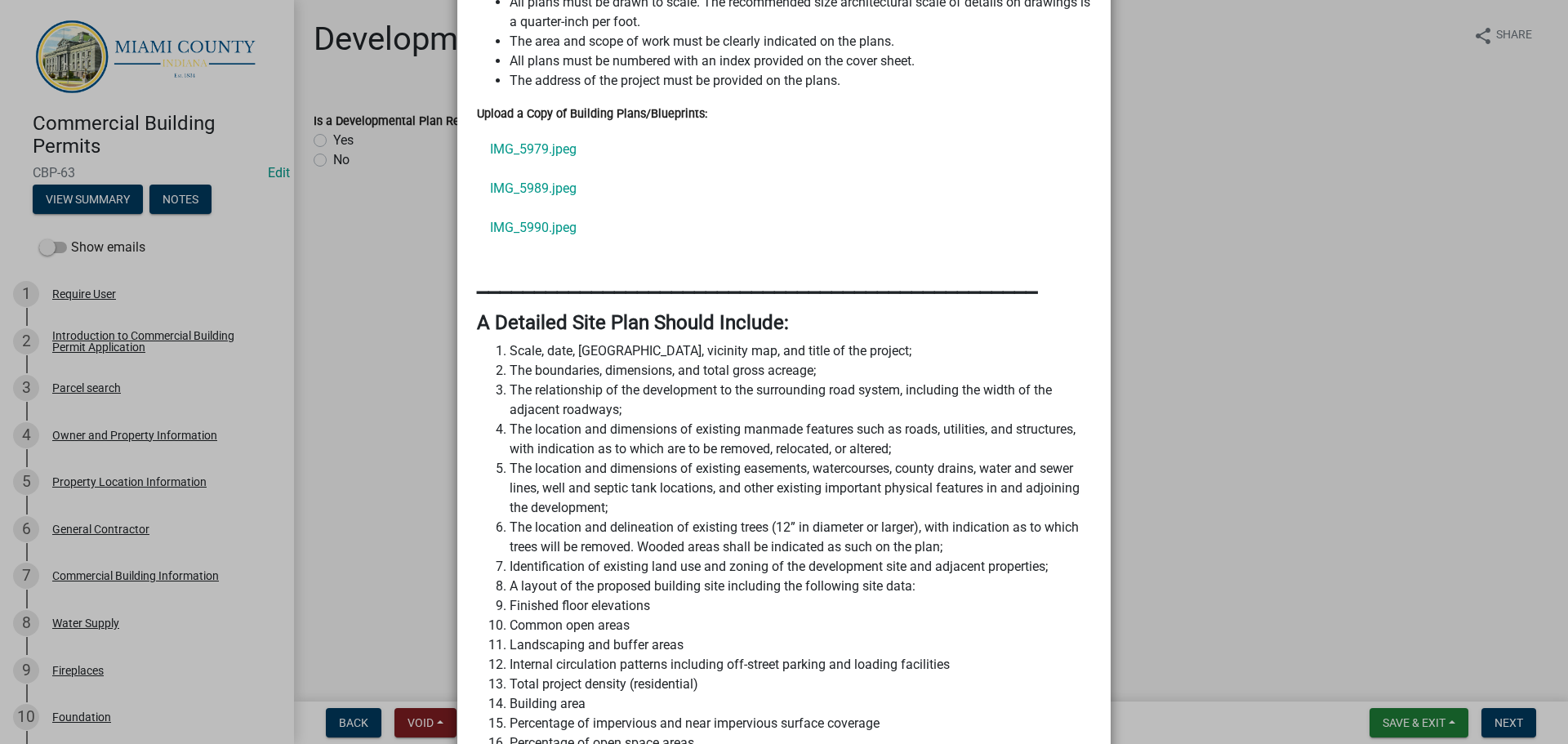
scroll to position [594, 0]
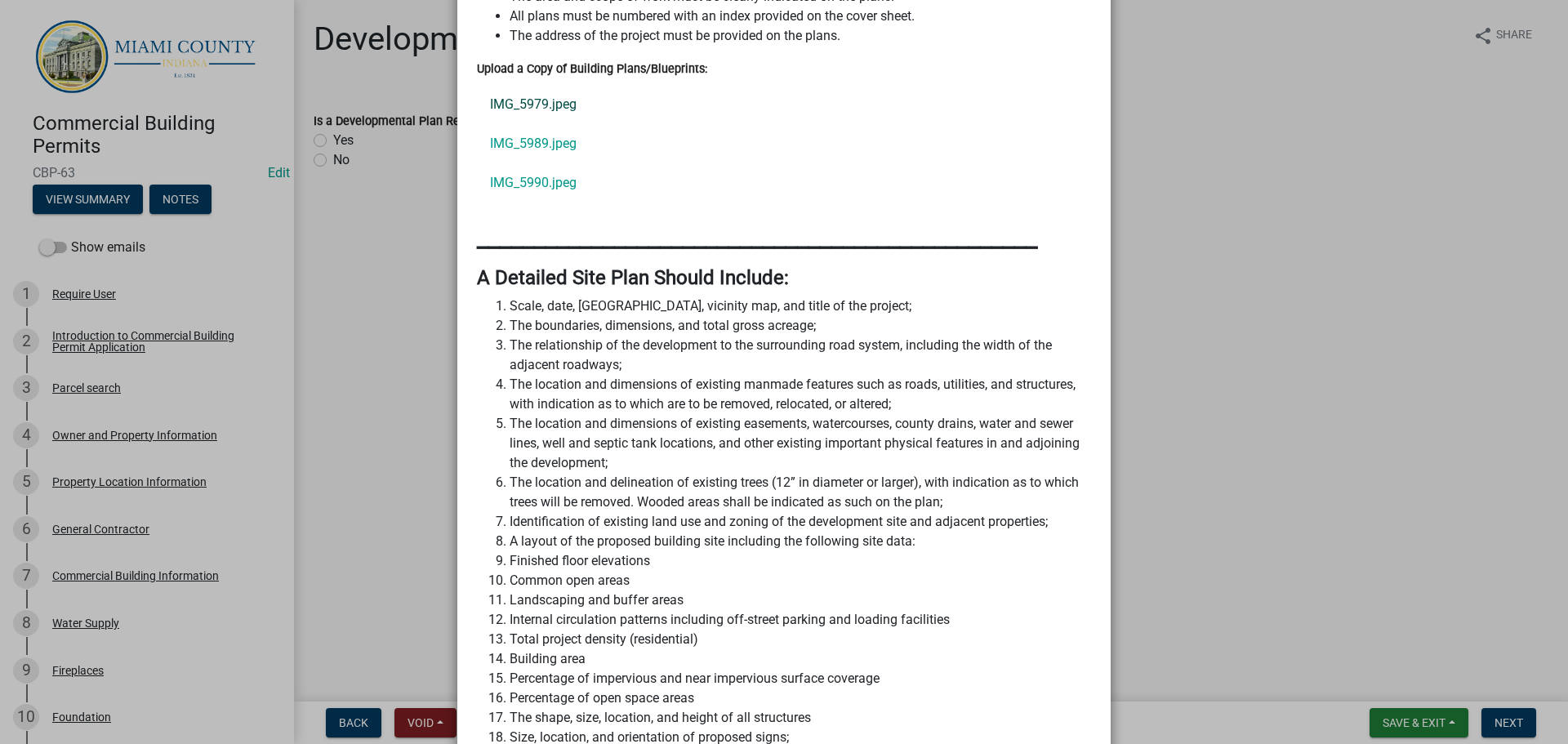
click at [542, 124] on link "IMG_5979.jpeg" at bounding box center [784, 104] width 614 height 39
click at [526, 164] on link "IMG_5989.jpeg" at bounding box center [784, 143] width 614 height 39
click at [527, 203] on link "IMG_5990.jpeg" at bounding box center [784, 183] width 614 height 39
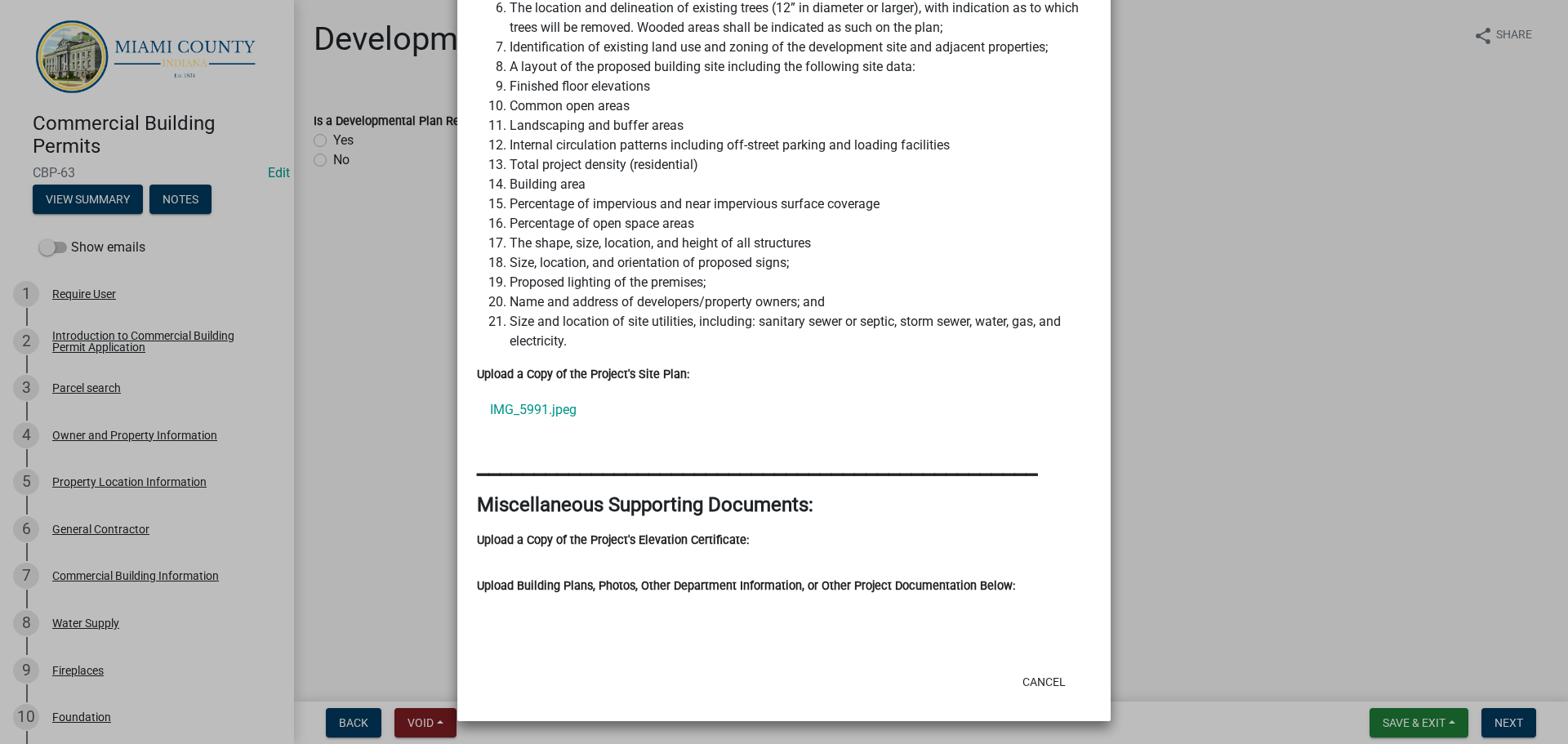
scroll to position [1247, 0]
click at [538, 327] on link "IMG_5991.jpeg" at bounding box center [784, 410] width 614 height 39
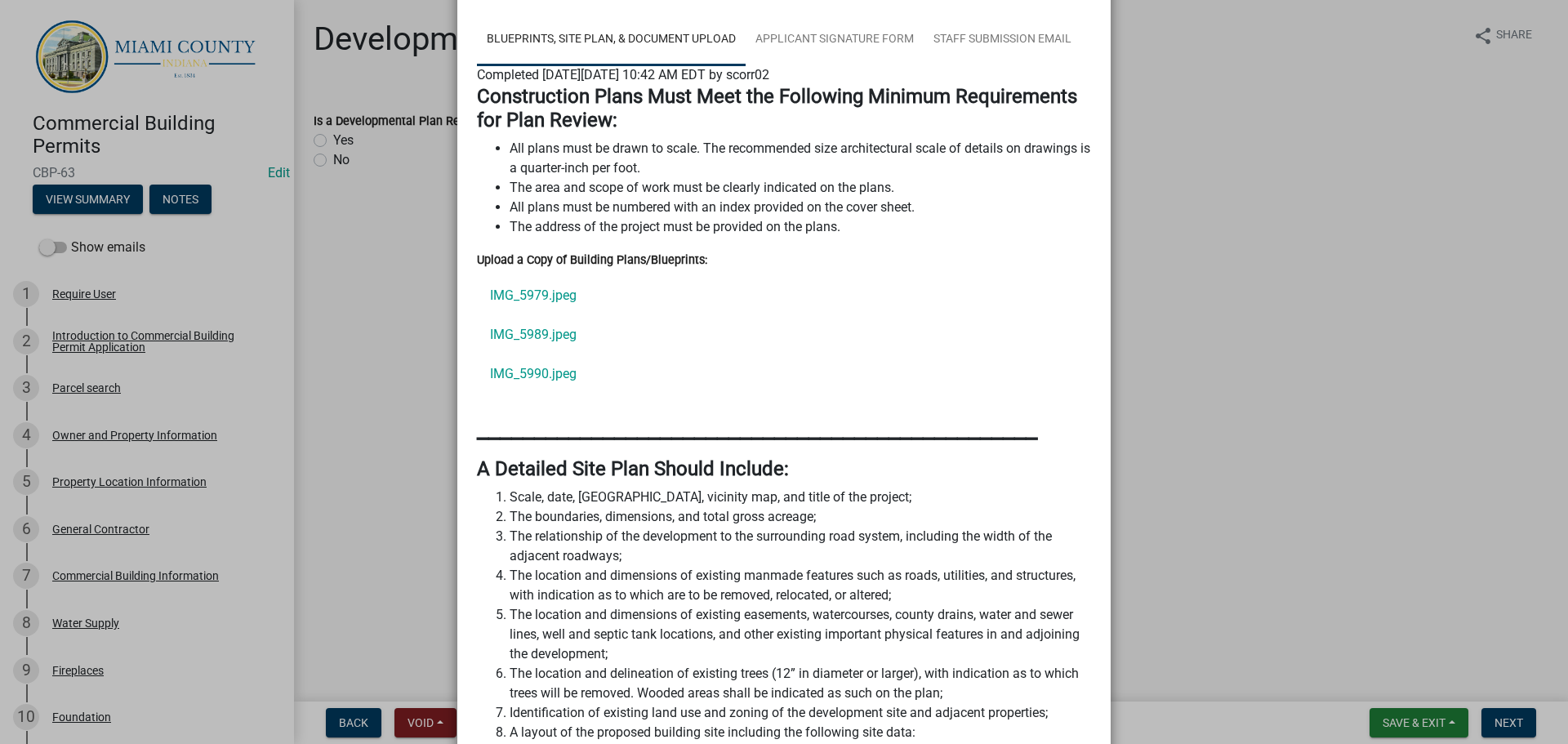
scroll to position [360, 0]
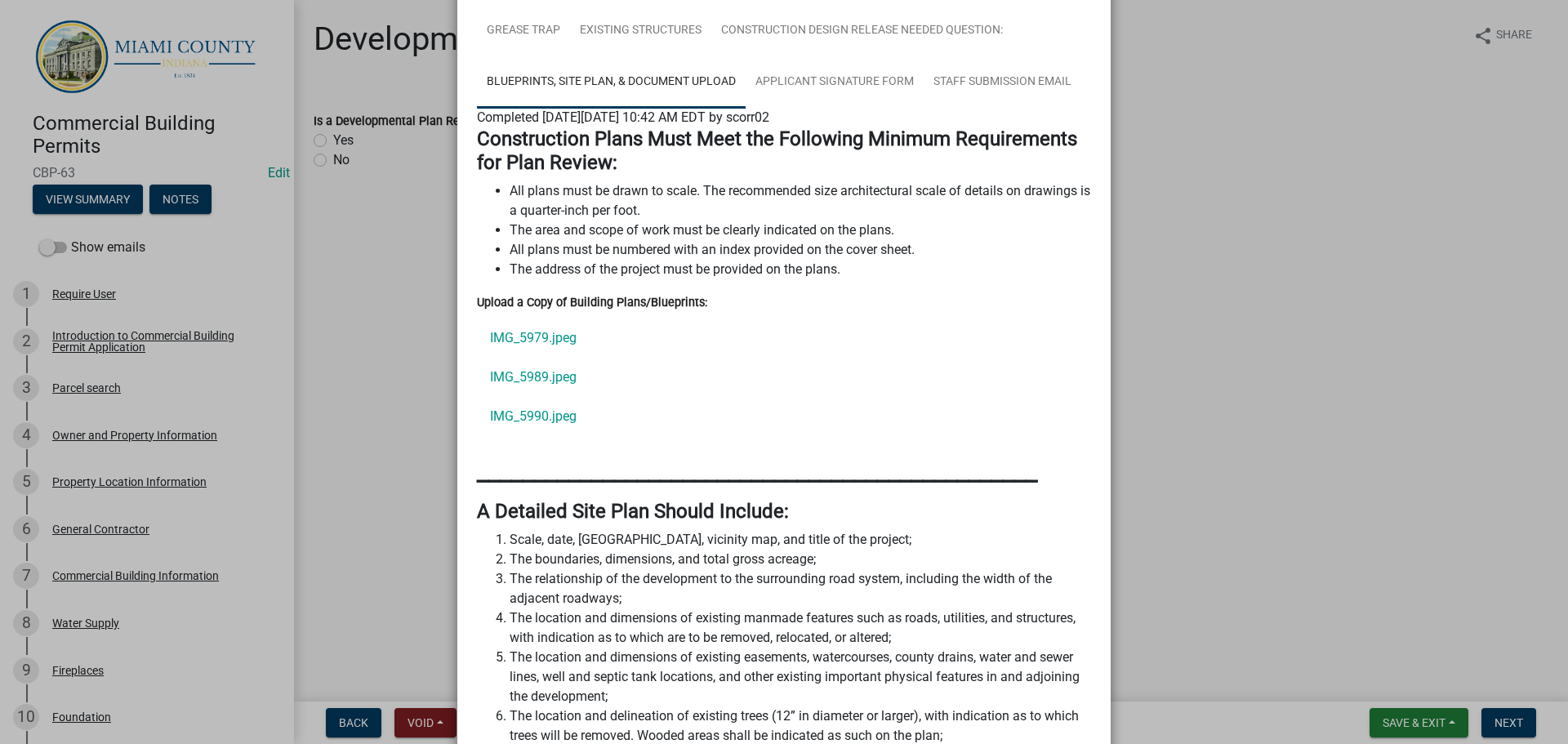
click at [786, 109] on link "Applicant Signature Form" at bounding box center [834, 83] width 178 height 52
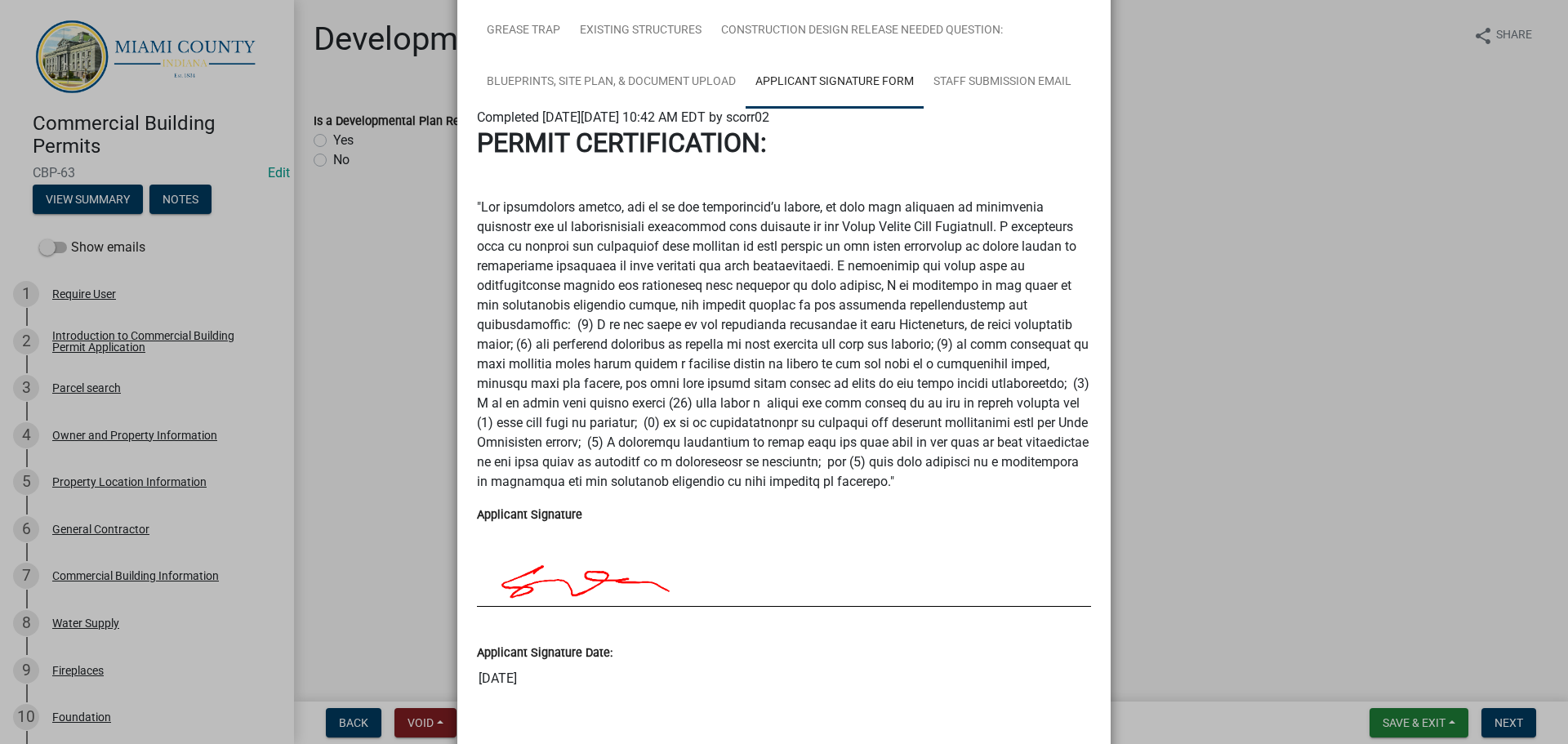
click at [786, 327] on ngb-modal-window "Summary × Printer Friendly Introduction to Commercial Building Permit Applicati…" at bounding box center [784, 372] width 1568 height 744
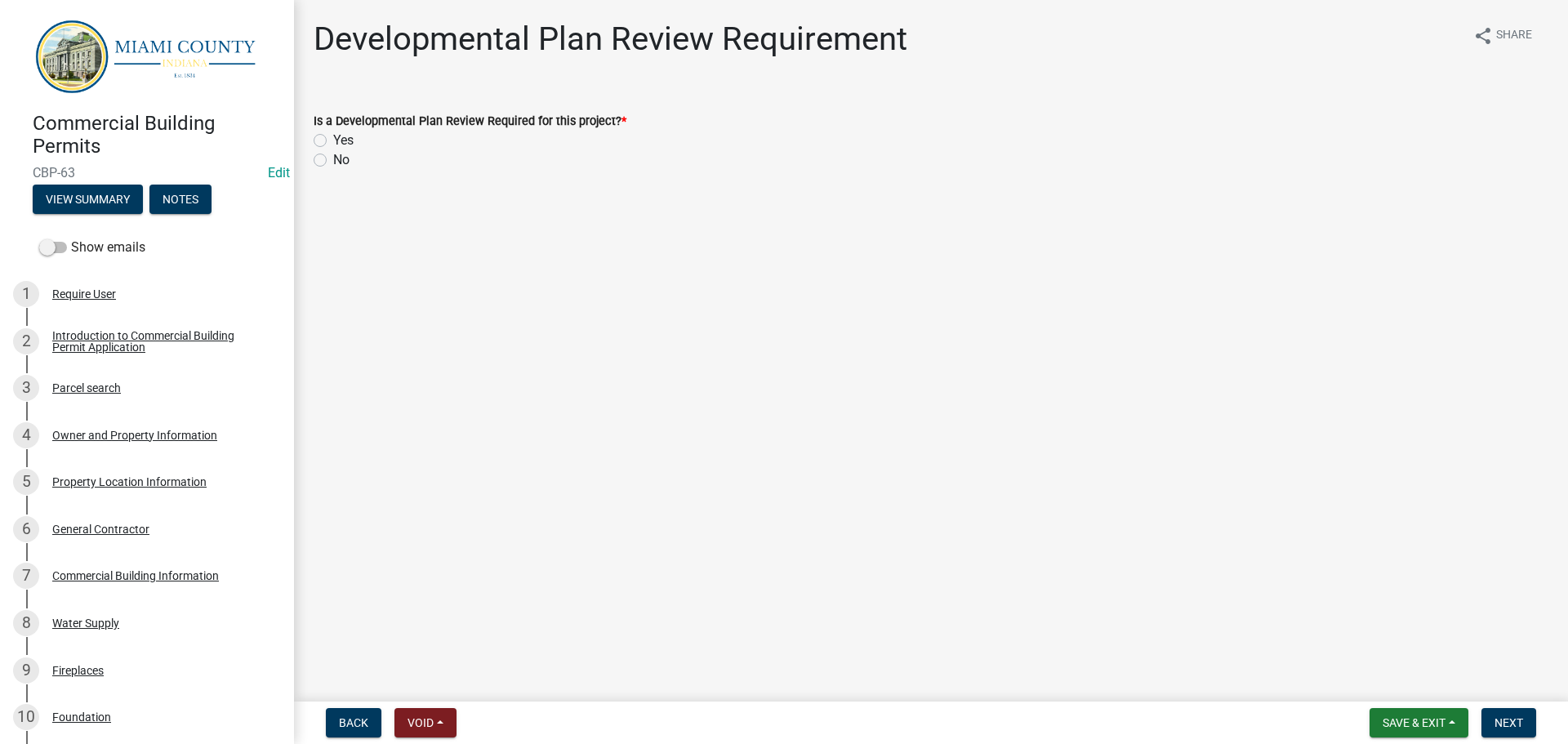
click at [333, 150] on label "Yes" at bounding box center [342, 141] width 20 height 19
click at [333, 141] on input "Yes" at bounding box center [338, 136] width 11 height 11
radio input "true"
click at [786, 327] on button "Next" at bounding box center [1508, 723] width 55 height 30
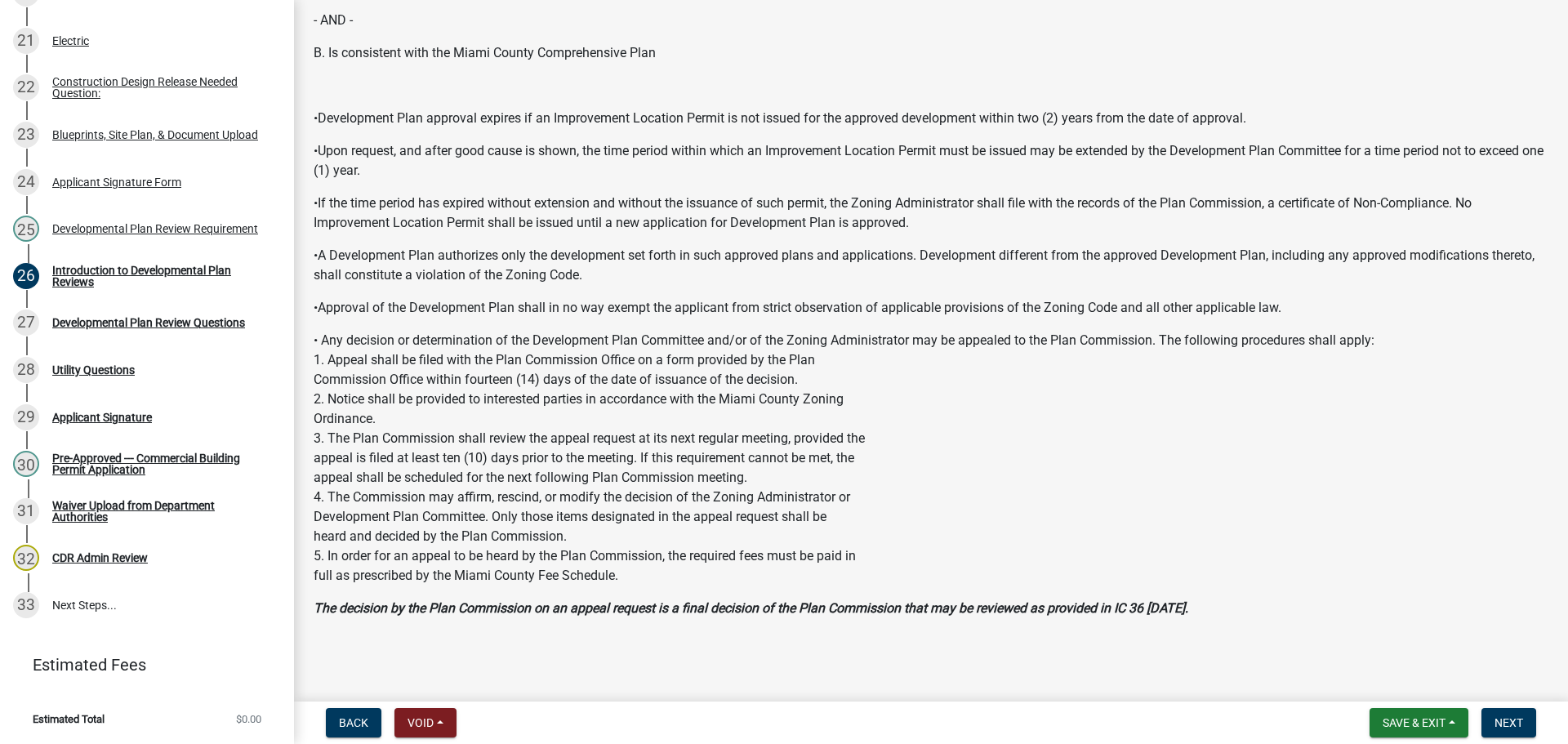
scroll to position [3157, 0]
click at [786, 327] on span "Next" at bounding box center [1508, 723] width 29 height 13
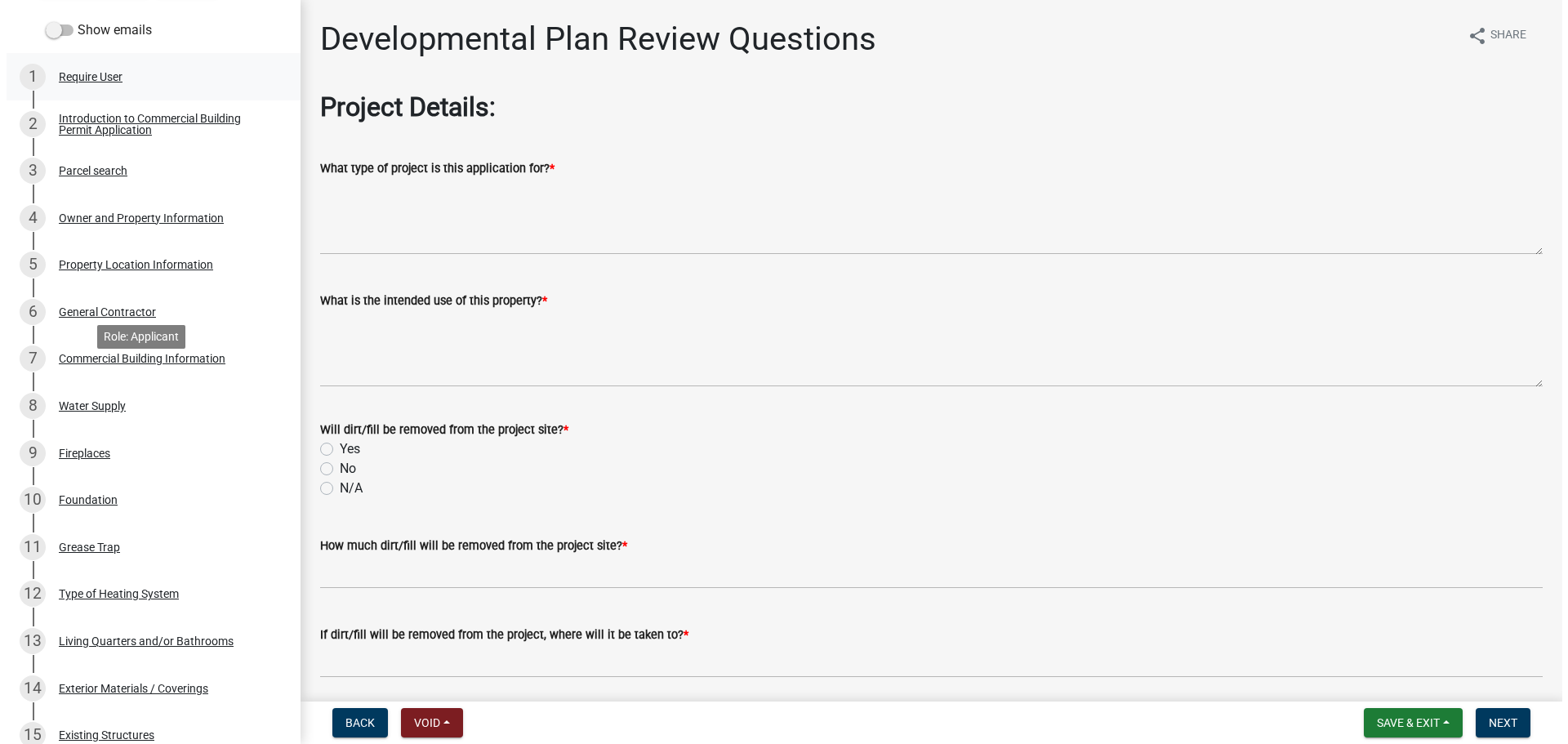
scroll to position [0, 0]
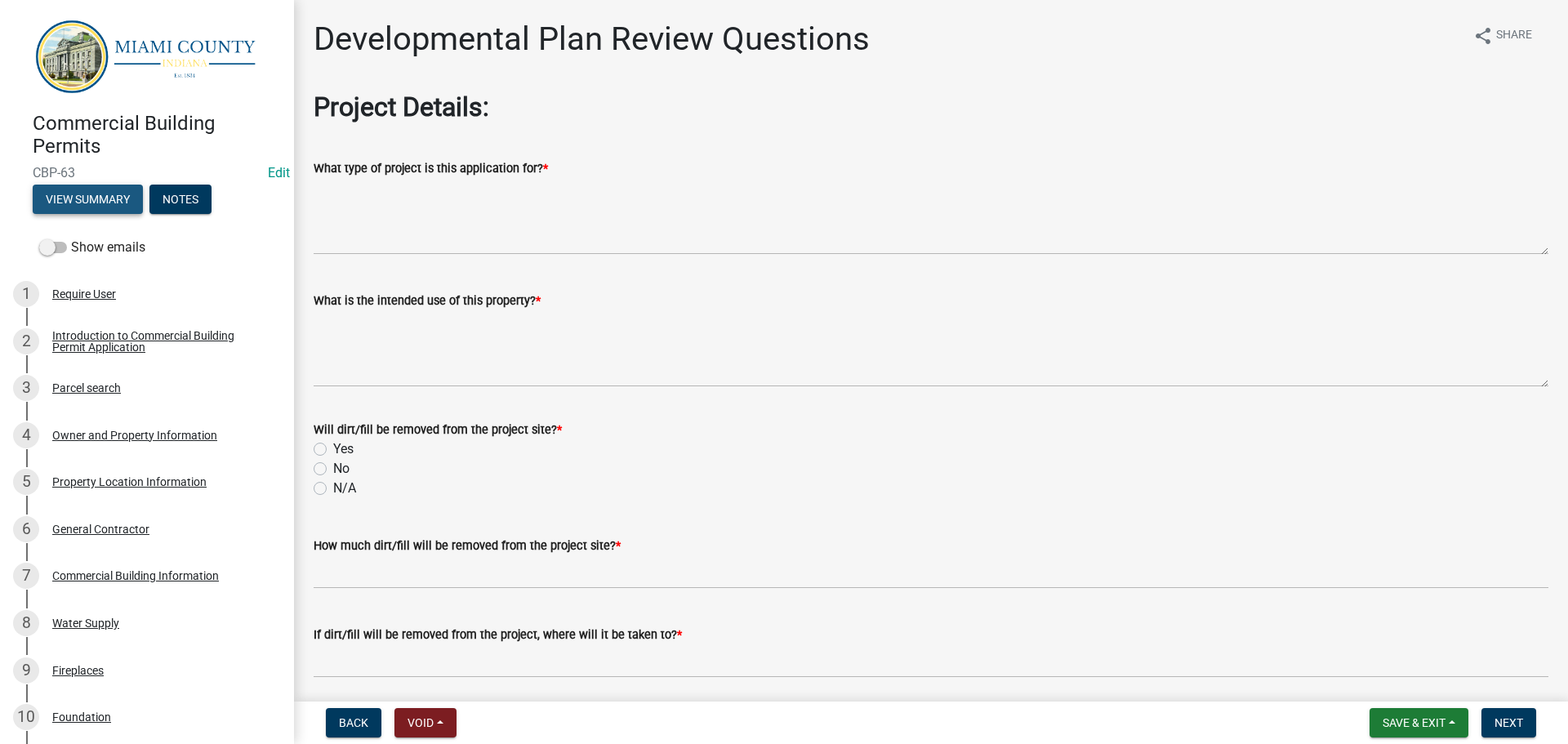
click at [100, 209] on button "View Summary" at bounding box center [88, 199] width 111 height 30
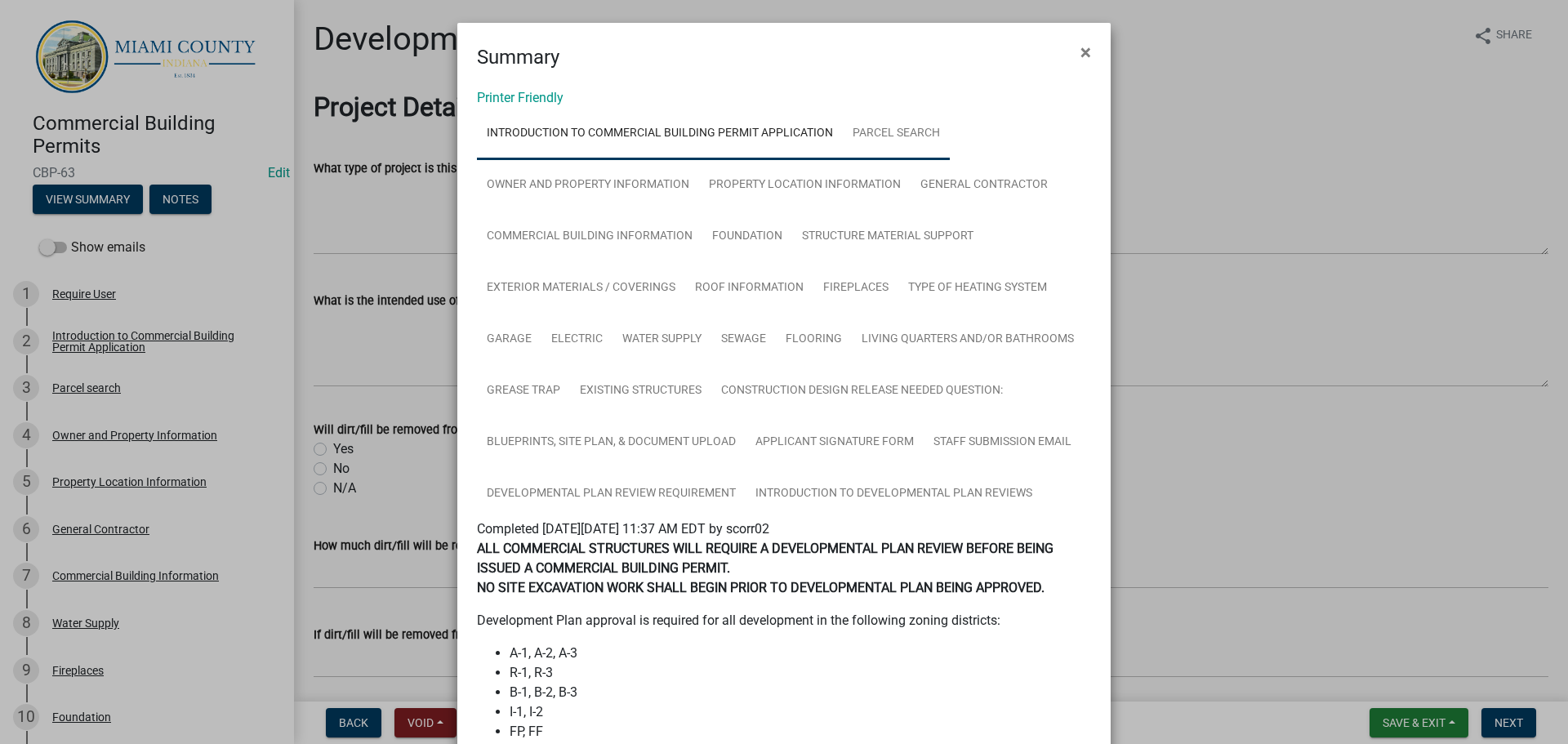
click at [786, 142] on link "Parcel search" at bounding box center [896, 134] width 107 height 52
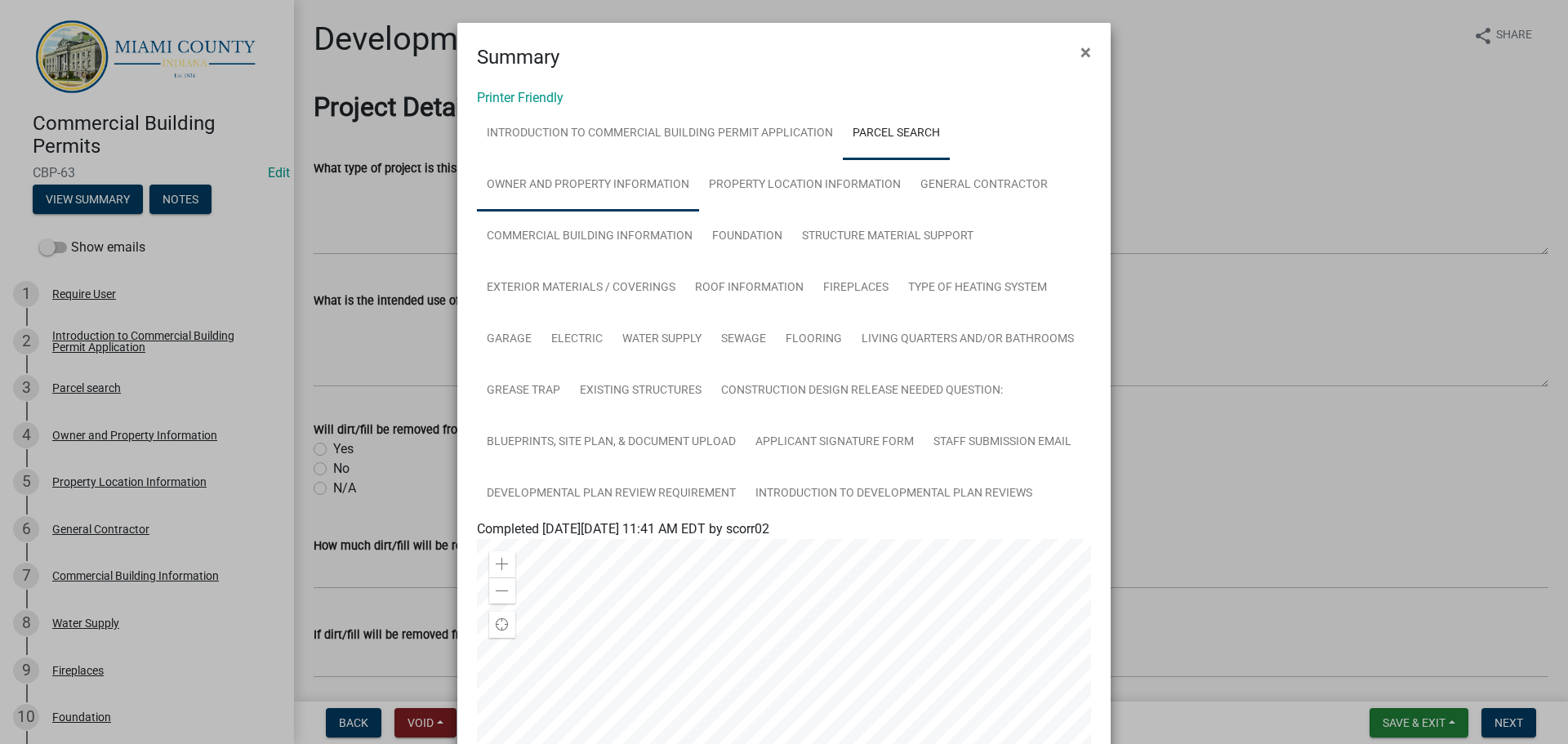
click at [626, 205] on link "Owner and Property Information" at bounding box center [588, 186] width 222 height 52
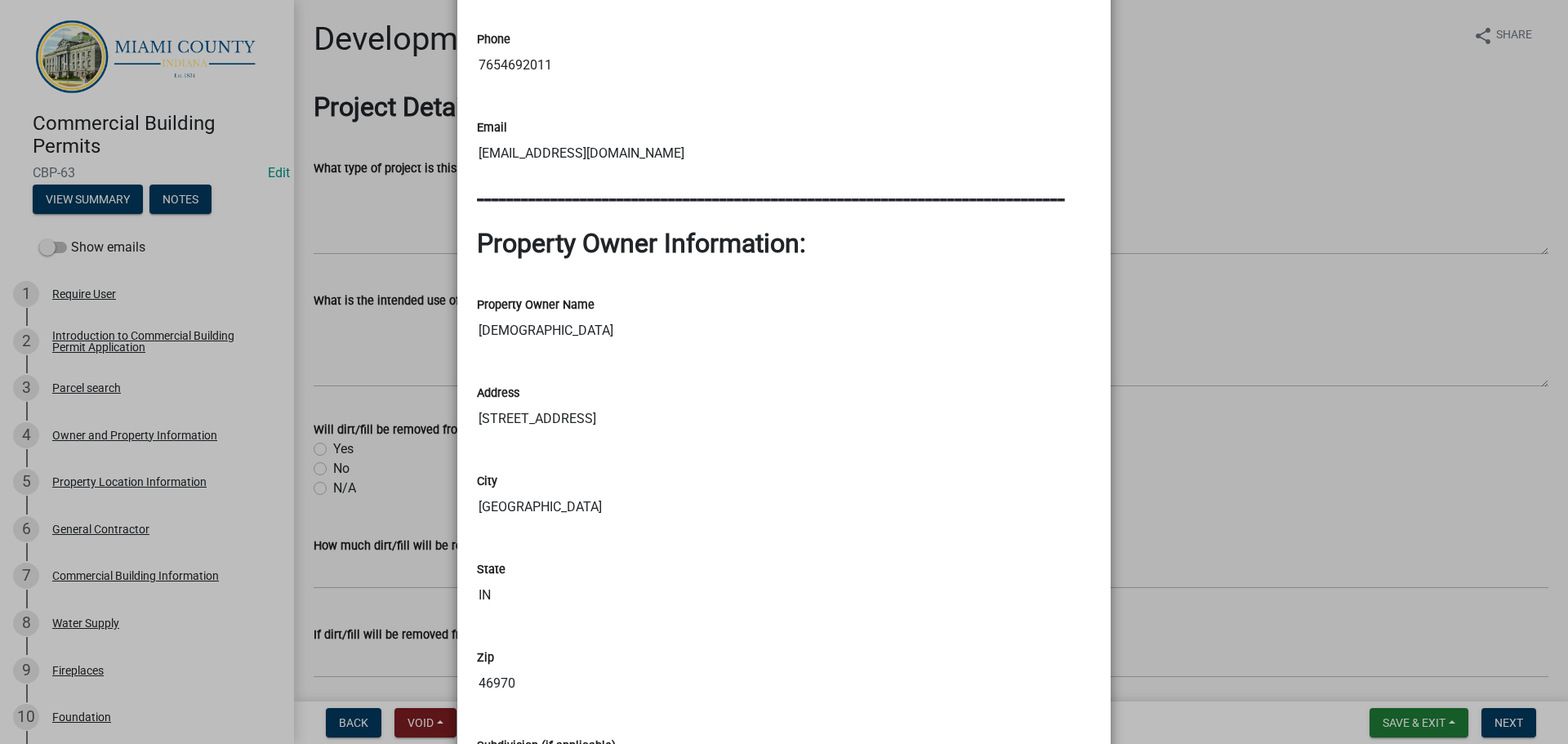
scroll to position [1715, 0]
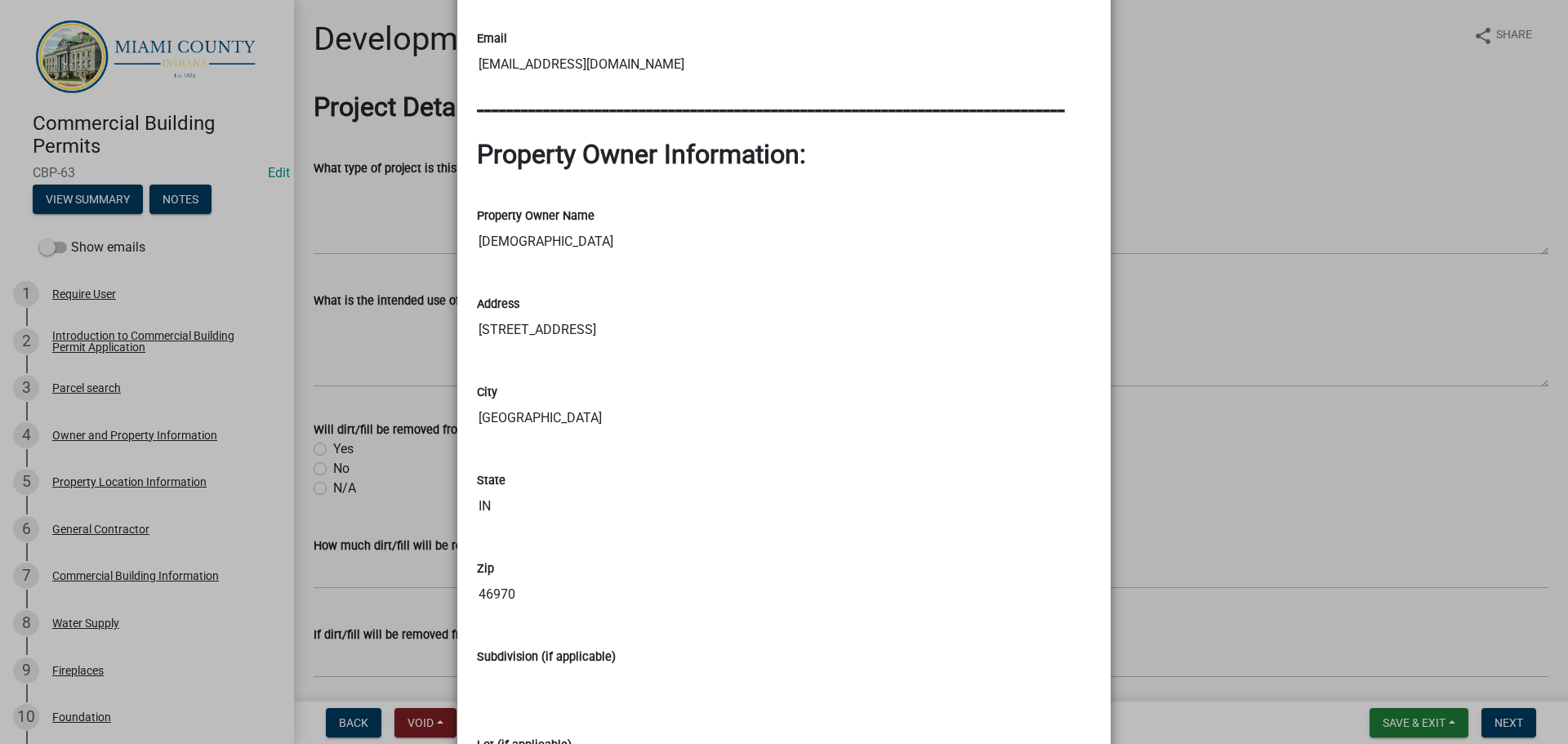
click at [544, 81] on input "[EMAIL_ADDRESS][DOMAIN_NAME]" at bounding box center [784, 64] width 614 height 33
click at [786, 231] on ngb-modal-window "Summary × Printer Friendly Introduction to Commercial Building Permit Applicati…" at bounding box center [784, 372] width 1568 height 744
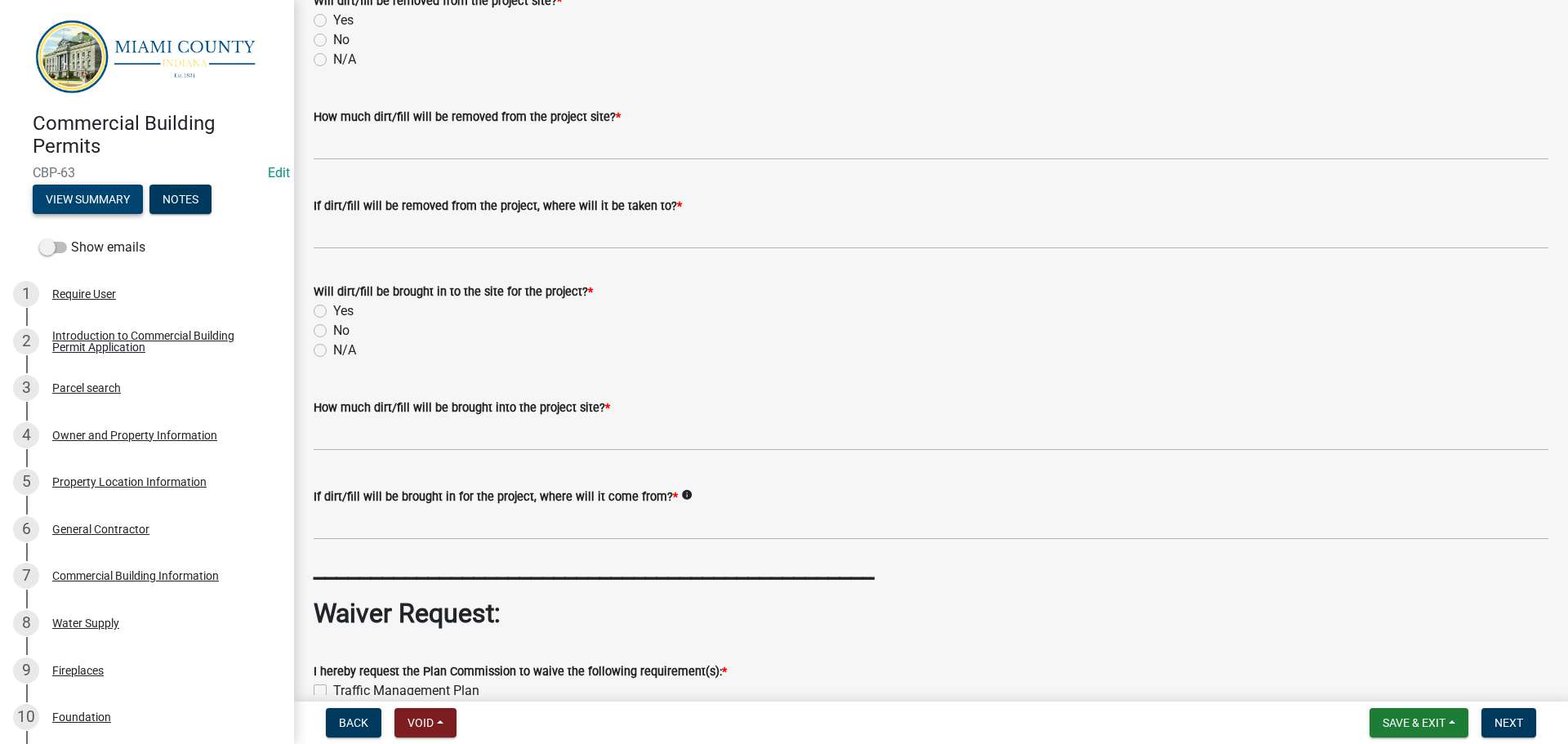
scroll to position [724, 0]
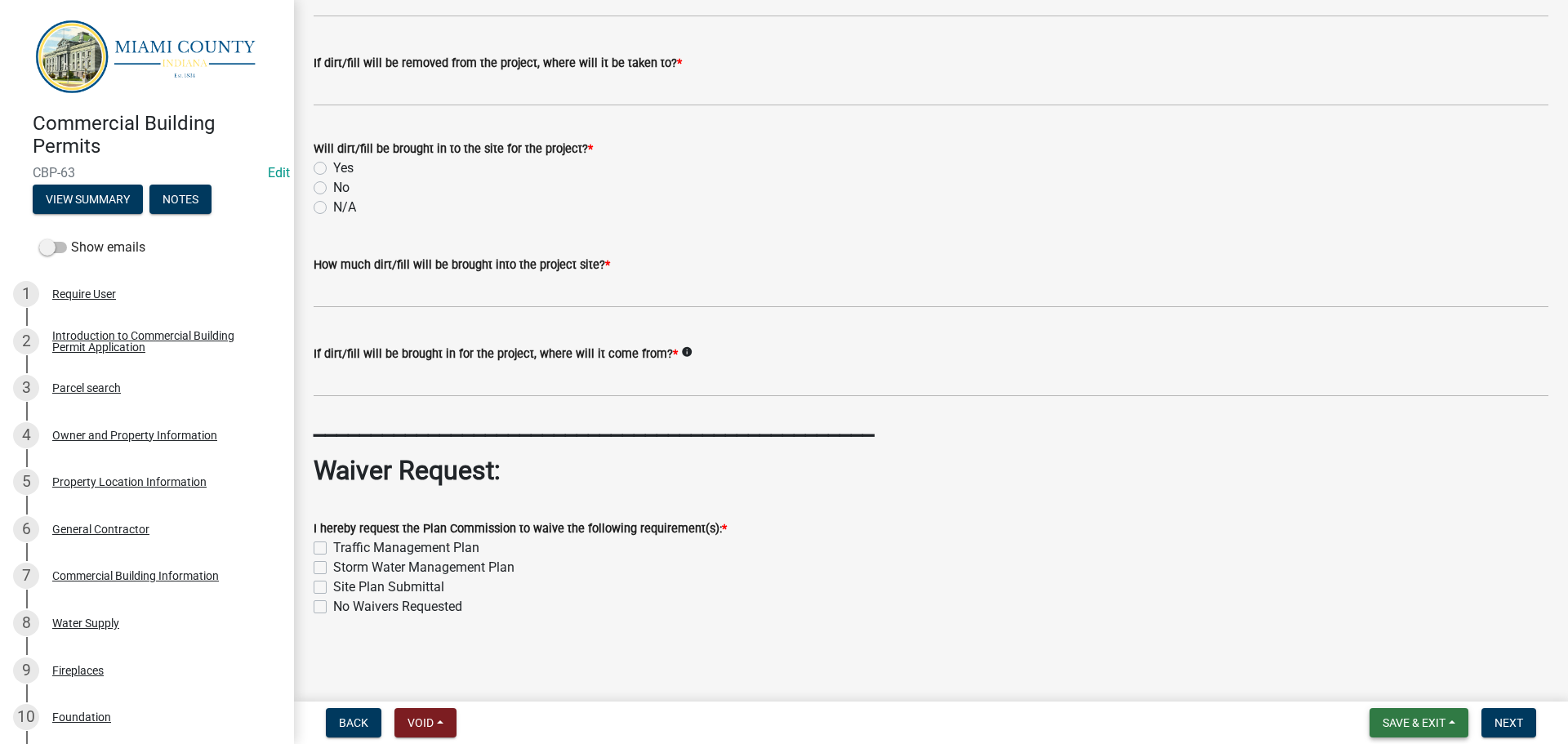
click at [786, 327] on span "Save & Exit" at bounding box center [1413, 723] width 63 height 13
click at [786, 327] on button "Save & Exit" at bounding box center [1403, 676] width 131 height 39
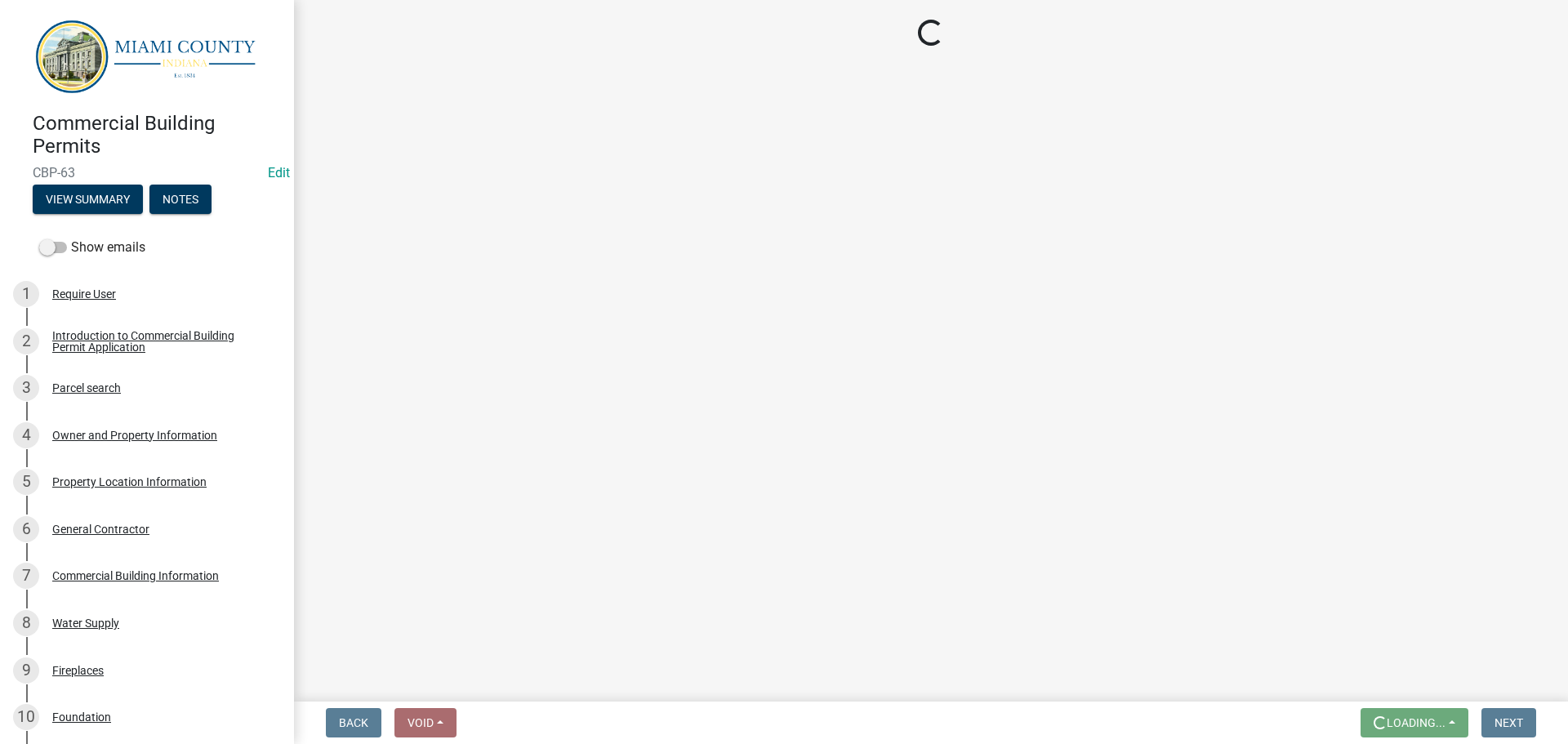
scroll to position [0, 0]
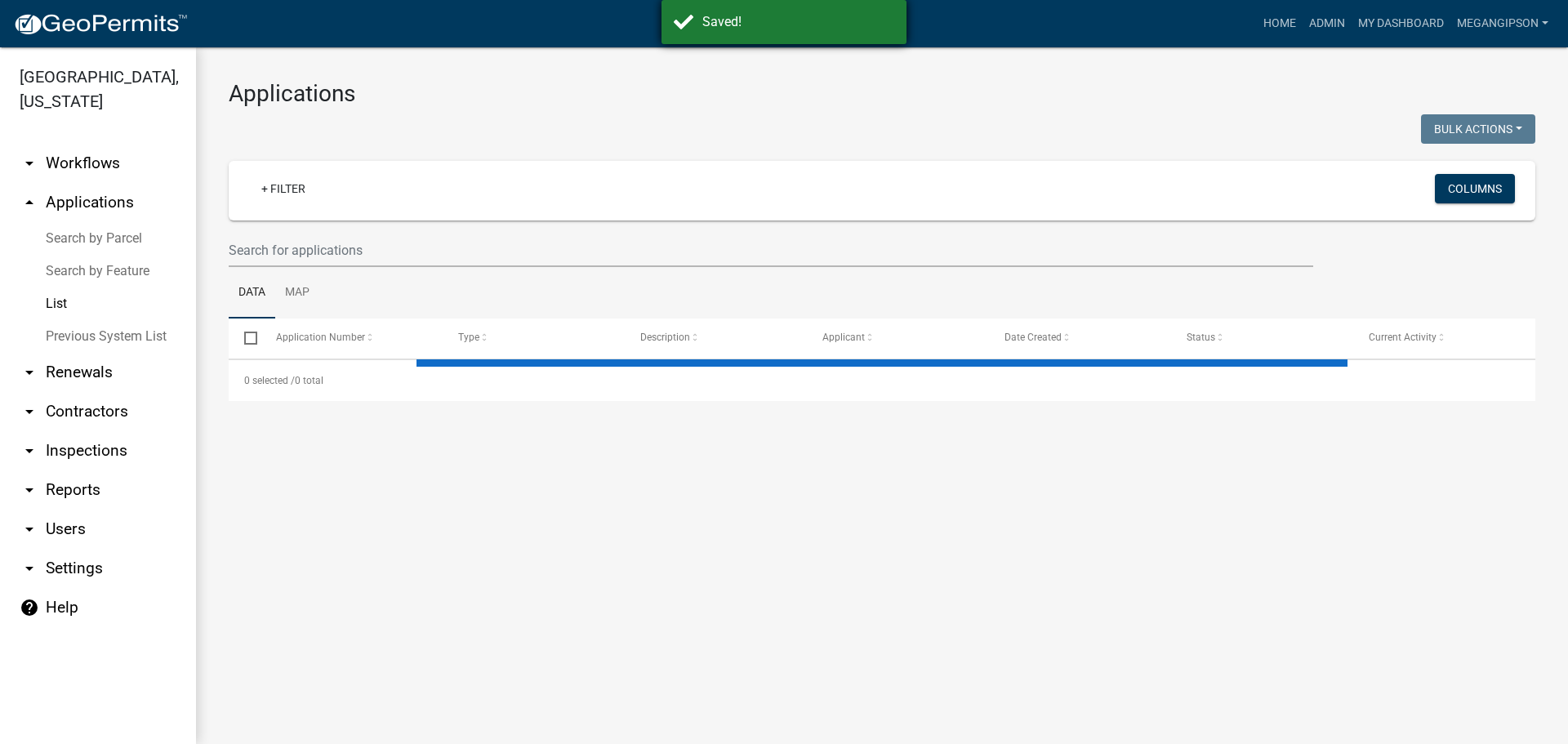
select select "3: 100"
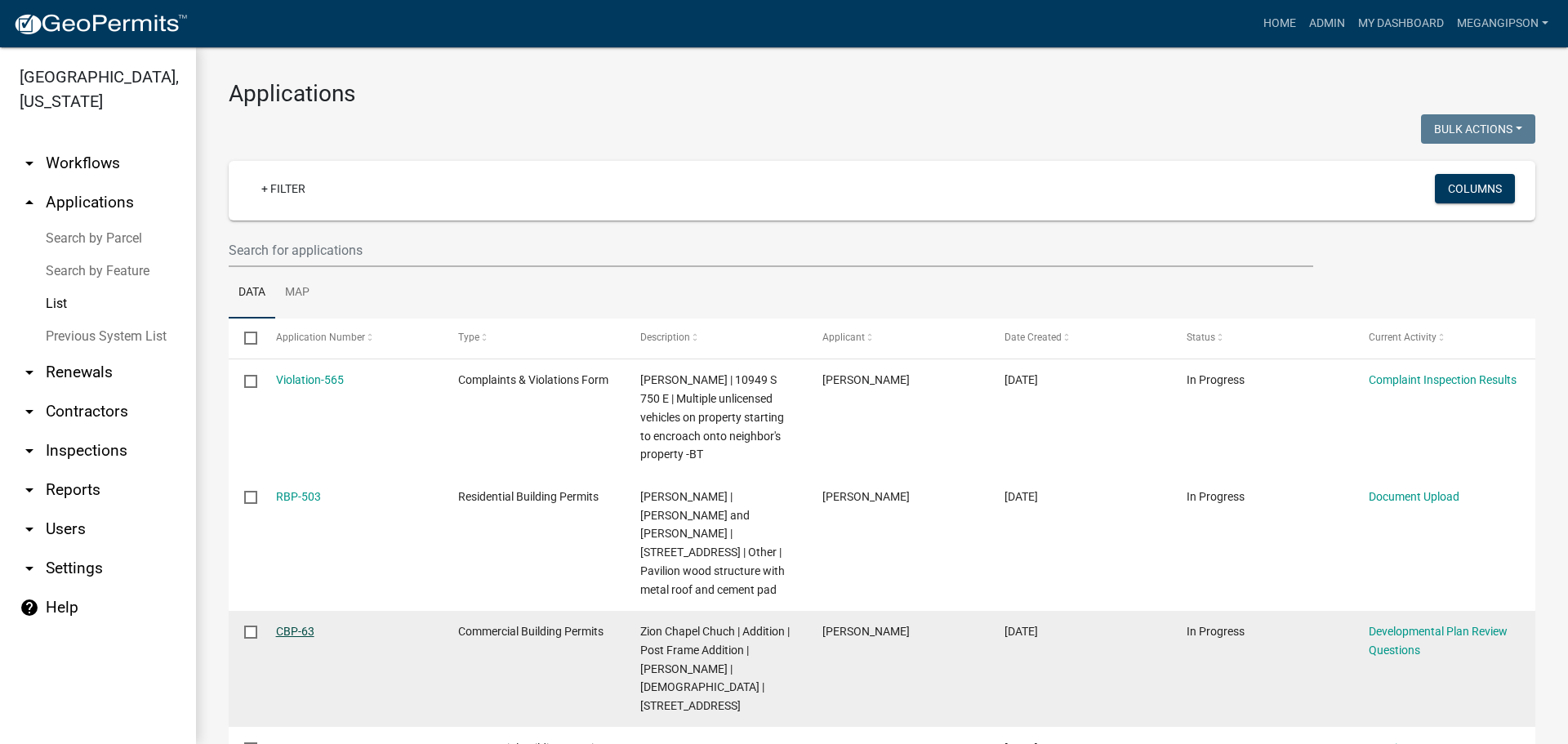
click at [302, 327] on link "CBP-63" at bounding box center [295, 631] width 38 height 13
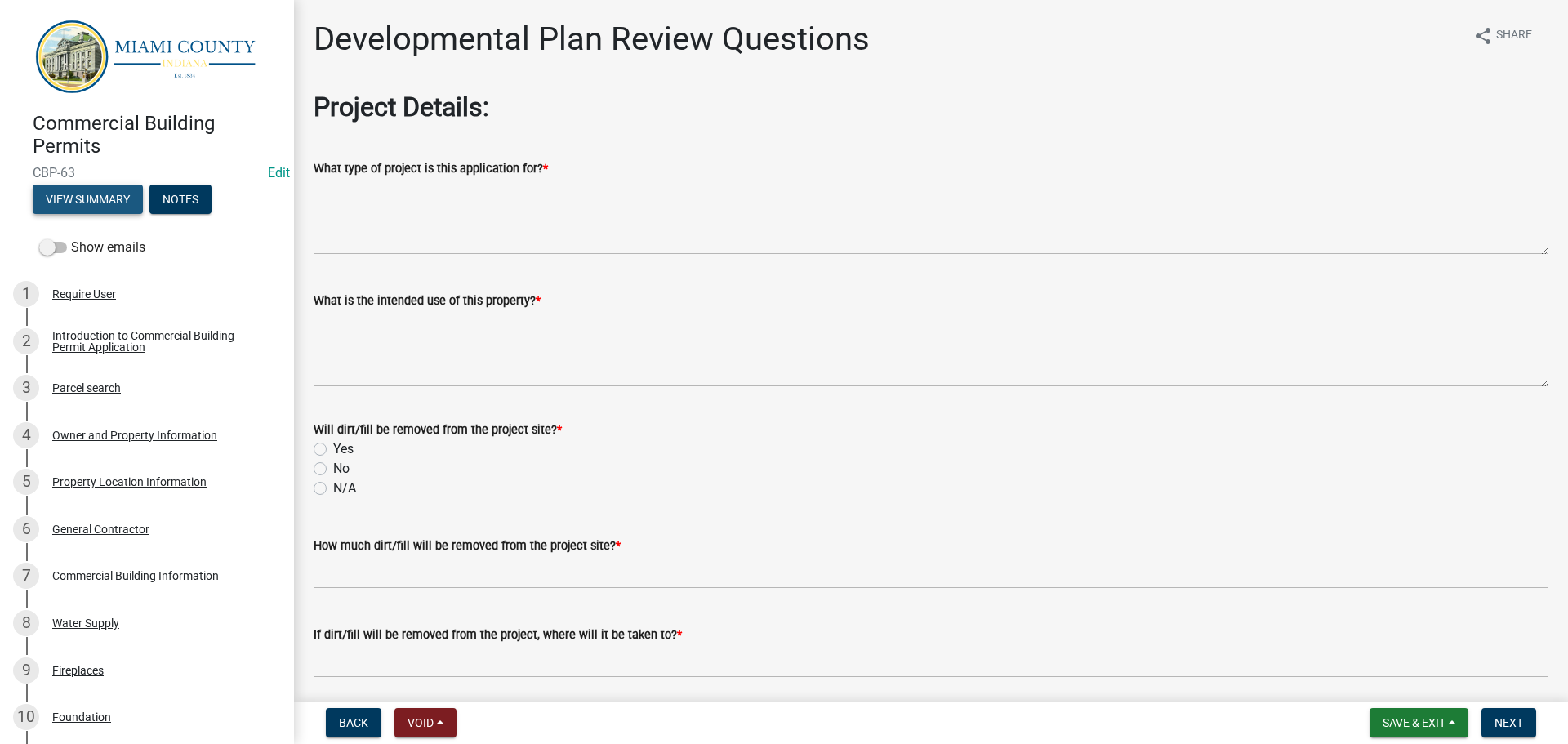
click at [107, 207] on button "View Summary" at bounding box center [88, 199] width 111 height 30
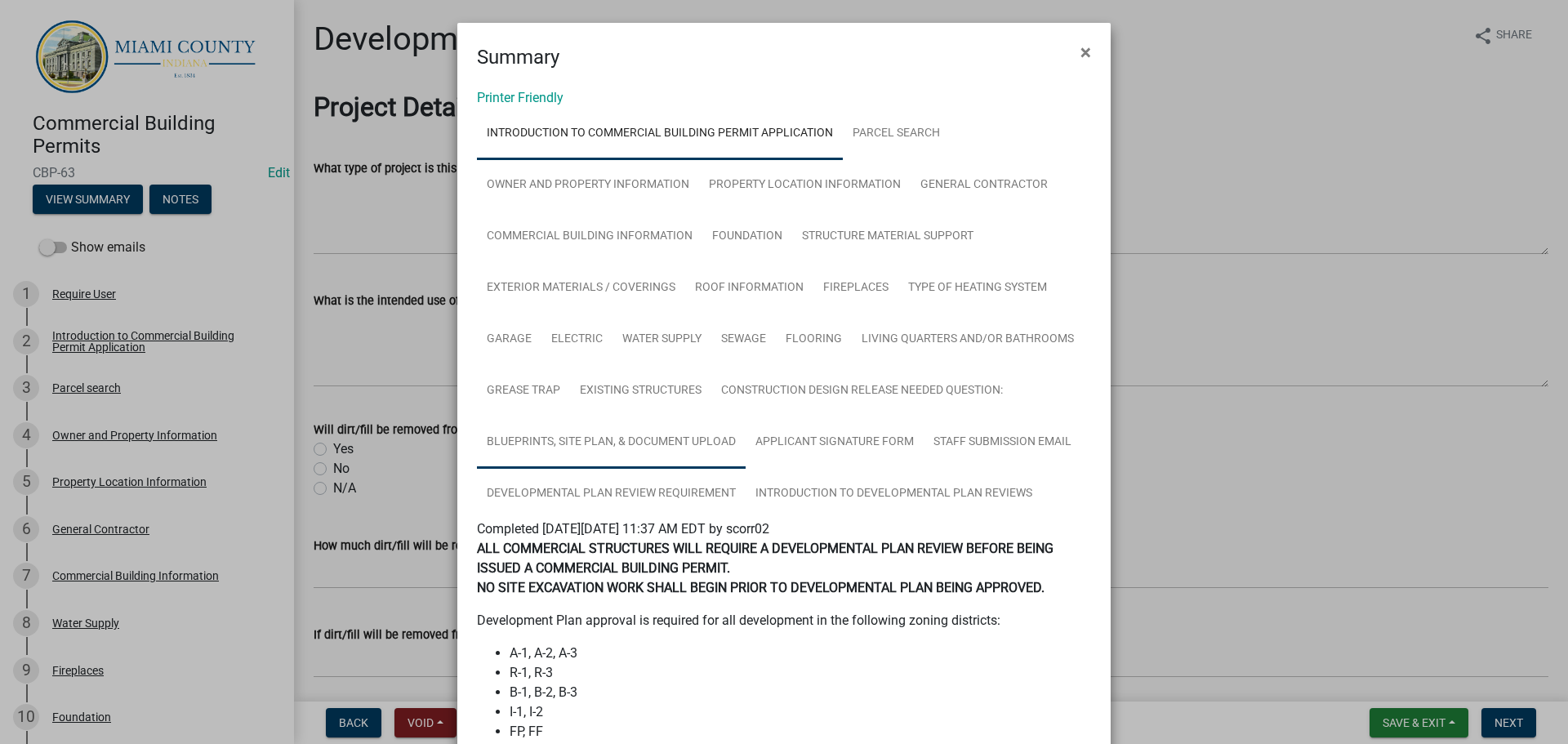
click at [548, 327] on link "Blueprints, Site Plan, & Document Upload" at bounding box center [611, 443] width 268 height 52
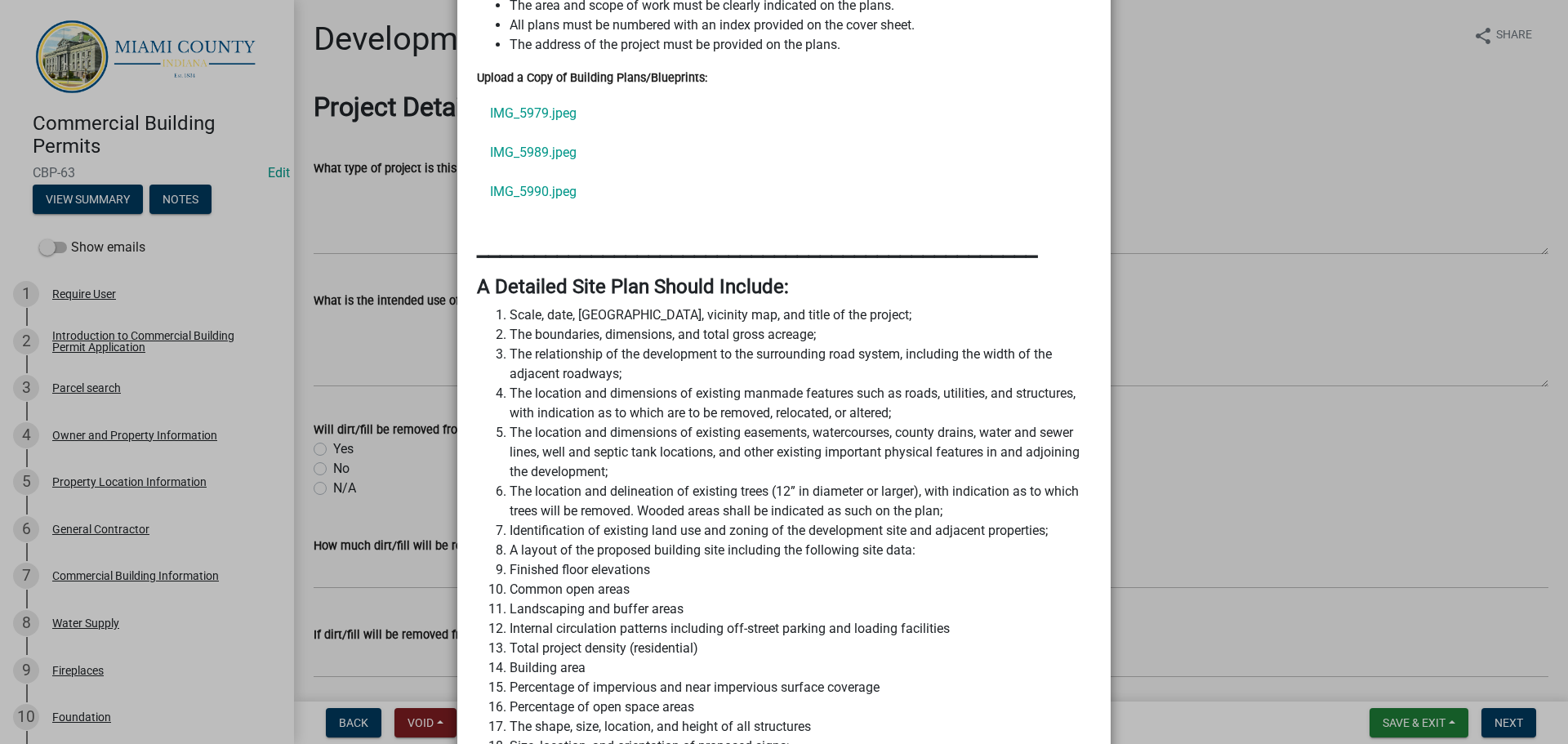
scroll to position [735, 0]
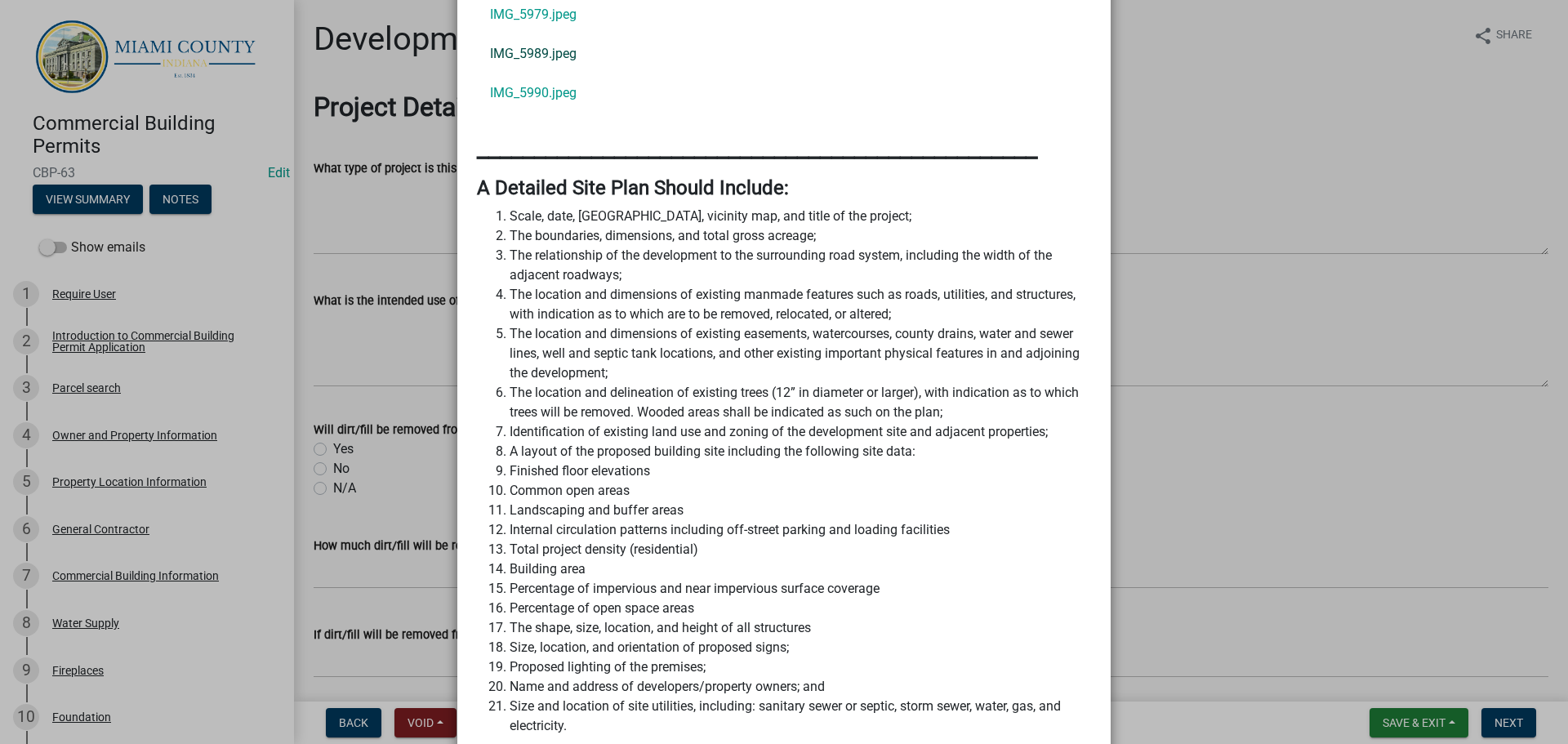
click at [561, 73] on link "IMG_5989.jpeg" at bounding box center [784, 54] width 614 height 39
click at [516, 113] on link "IMG_5990.jpeg" at bounding box center [784, 92] width 614 height 39
click at [786, 327] on ngb-modal-window "Summary × Printer Friendly Introduction to Commercial Building Permit Applicati…" at bounding box center [784, 372] width 1568 height 744
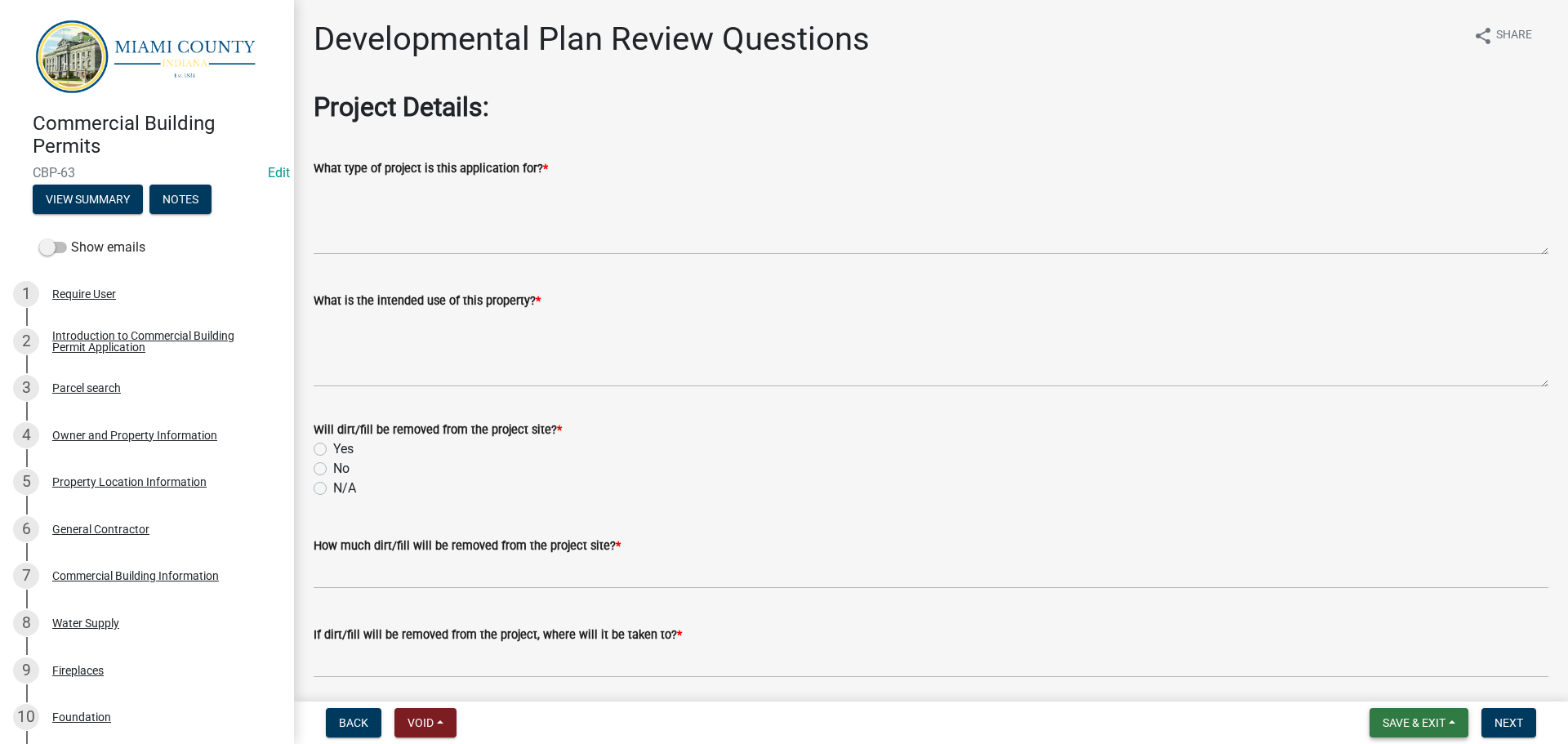
click at [786, 327] on span "Save & Exit" at bounding box center [1413, 723] width 63 height 13
click at [786, 327] on button "Save & Exit" at bounding box center [1403, 676] width 131 height 39
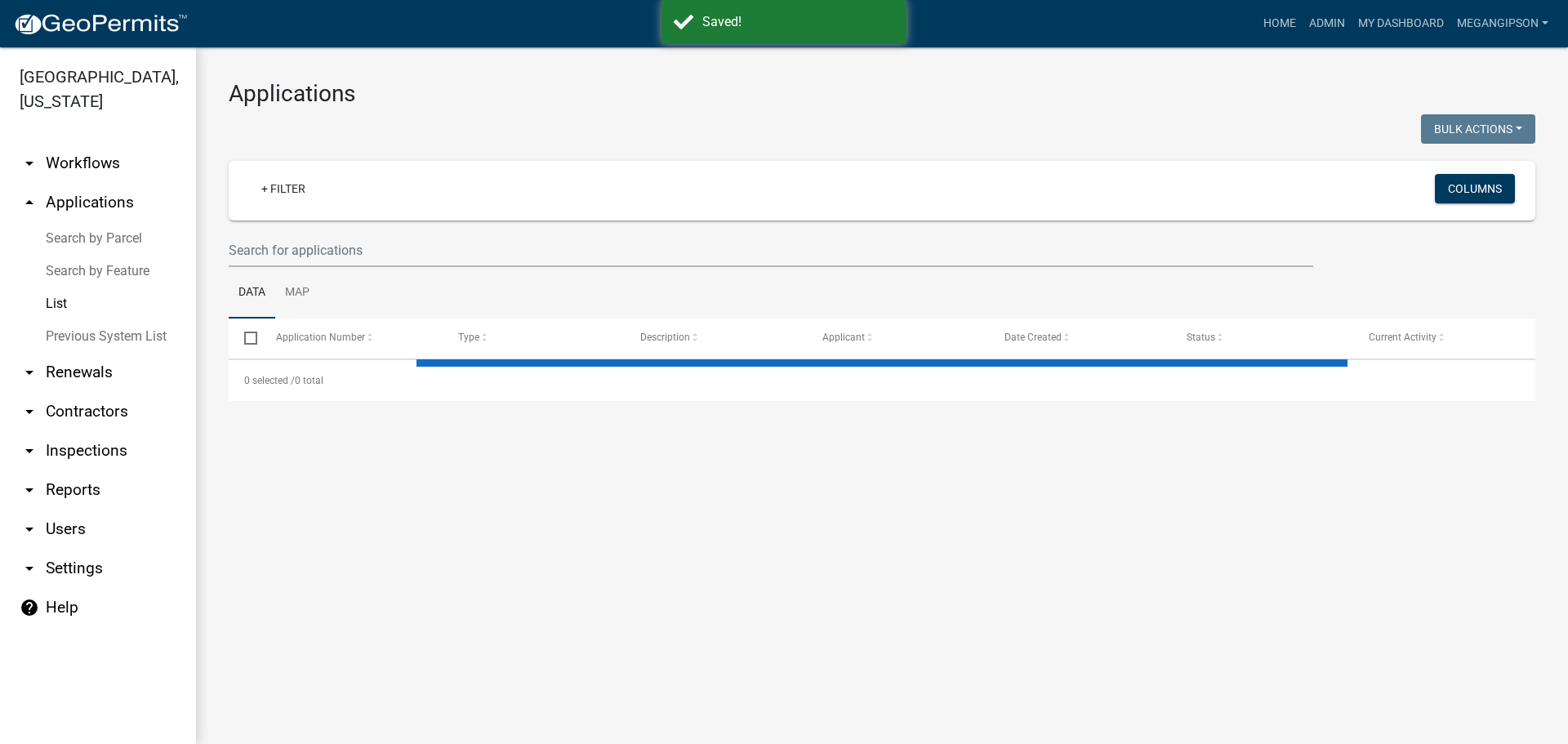
select select "3: 100"
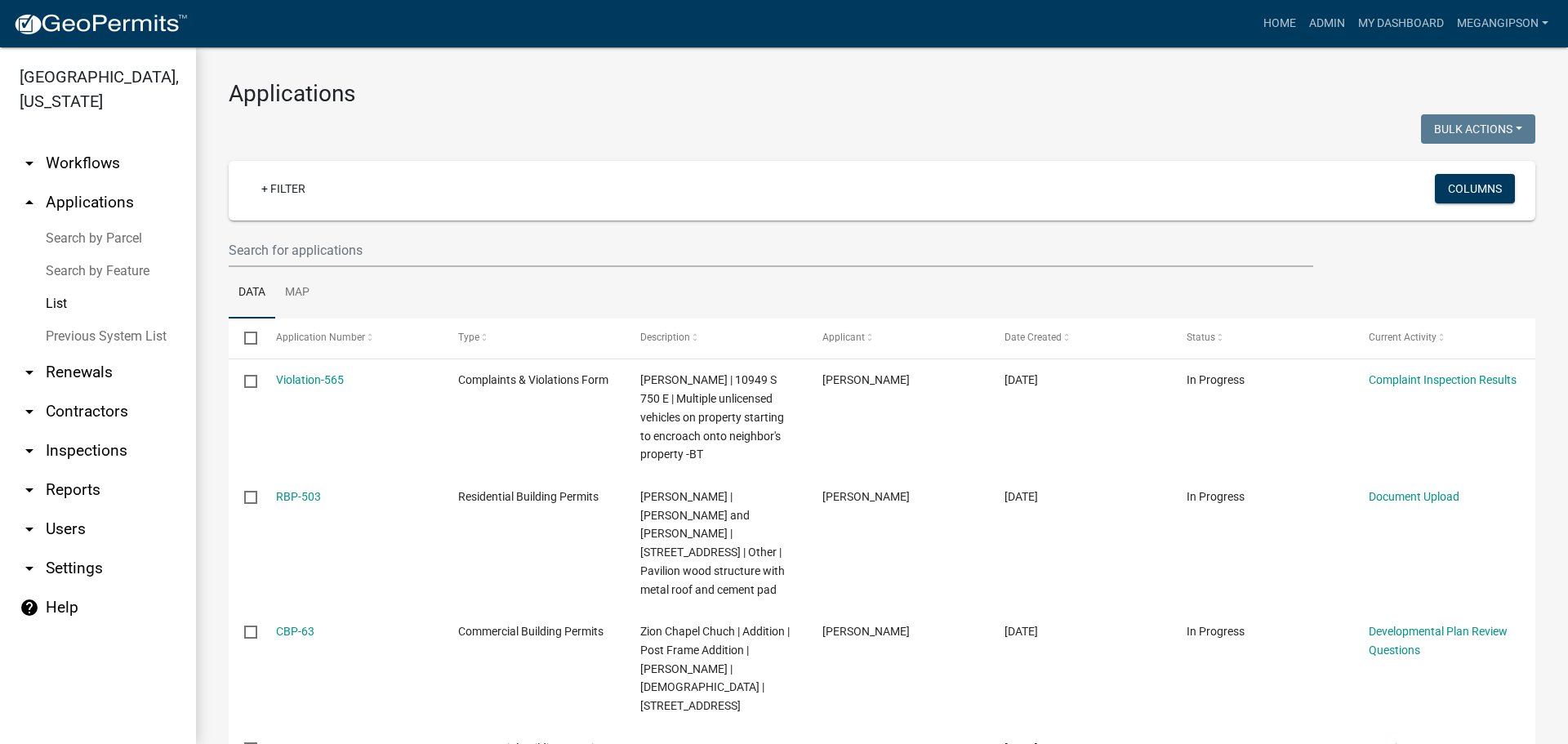
click at [677, 94] on h3 "Applications" at bounding box center [882, 93] width 1306 height 28
